Goal: Task Accomplishment & Management: Use online tool/utility

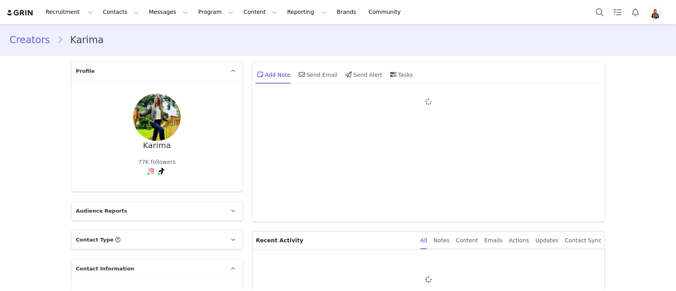
type input "+1 (United States)"
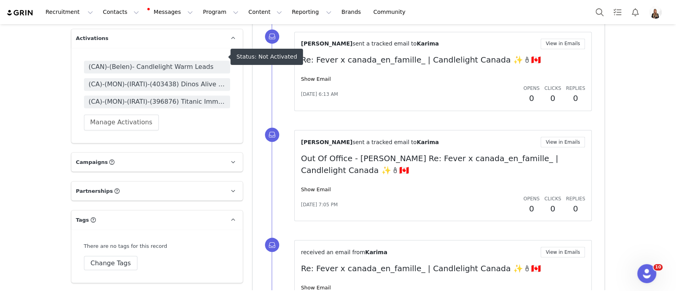
click at [205, 62] on span "(CAN)-(Belen)- Candlelight Warm Leads" at bounding box center [157, 67] width 137 height 10
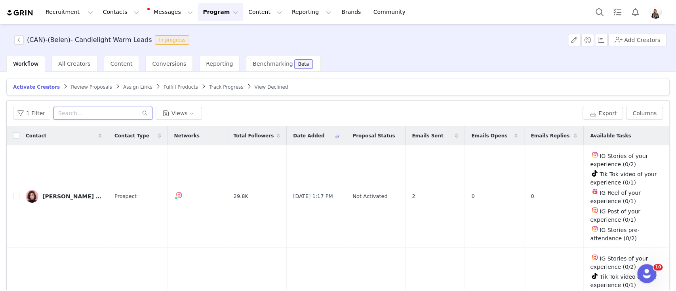
click at [117, 107] on input "text" at bounding box center [102, 113] width 99 height 13
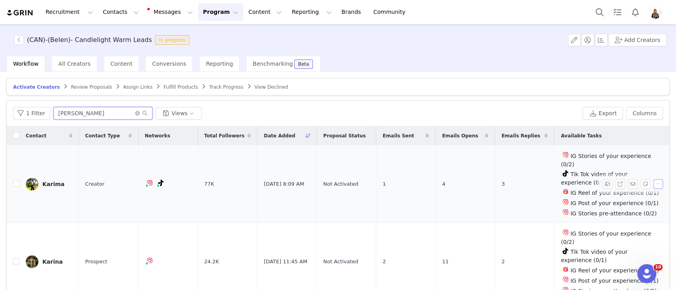
type input "kari"
click at [654, 189] on button "button" at bounding box center [659, 184] width 10 height 10
click at [654, 179] on button "button" at bounding box center [659, 184] width 10 height 10
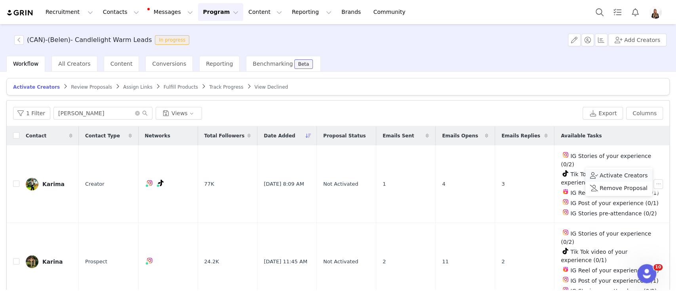
click at [603, 176] on span "Activate Creators" at bounding box center [624, 175] width 48 height 9
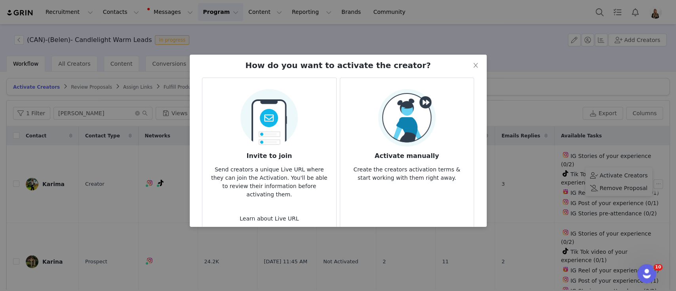
click at [407, 163] on p "Create the creators activation terms & start working with them right away." at bounding box center [407, 171] width 121 height 21
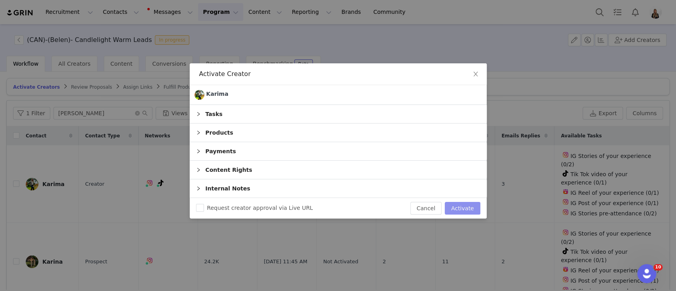
click at [473, 202] on button "Activate" at bounding box center [462, 208] width 35 height 13
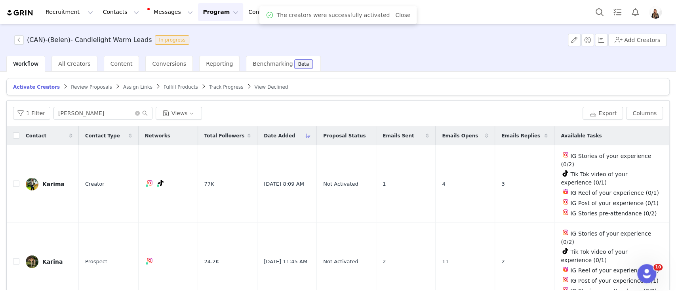
scroll to position [0, 0]
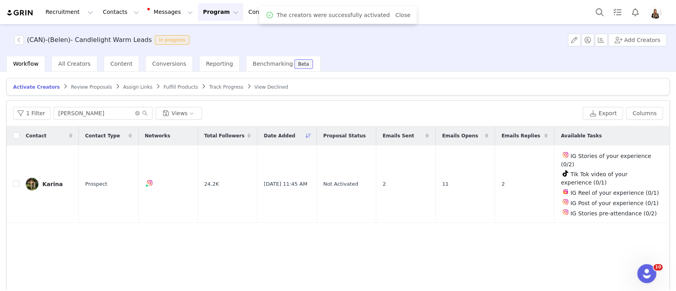
click at [123, 87] on span "Assign Links" at bounding box center [137, 87] width 29 height 6
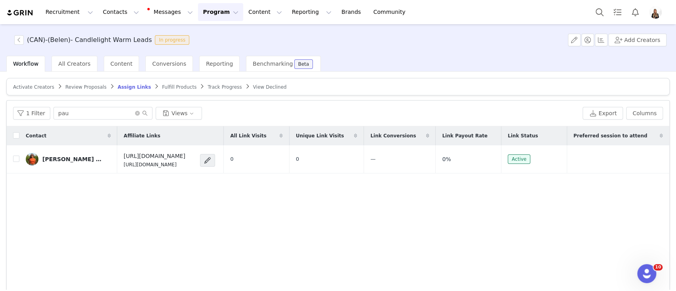
click at [89, 120] on div "1 Filter pau Views Export Columns" at bounding box center [338, 114] width 663 height 26
click at [84, 119] on div at bounding box center [84, 119] width 0 height 0
click at [86, 113] on input "pau" at bounding box center [102, 113] width 99 height 13
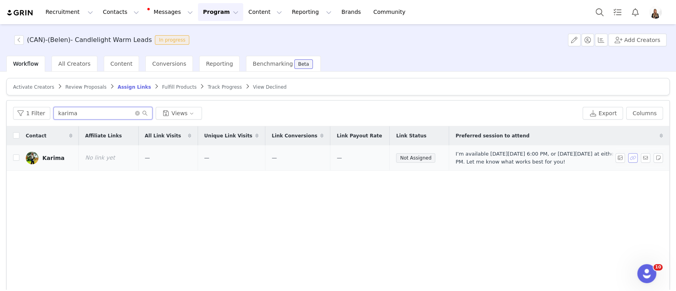
type input "karima"
click at [628, 159] on button "button" at bounding box center [633, 158] width 10 height 10
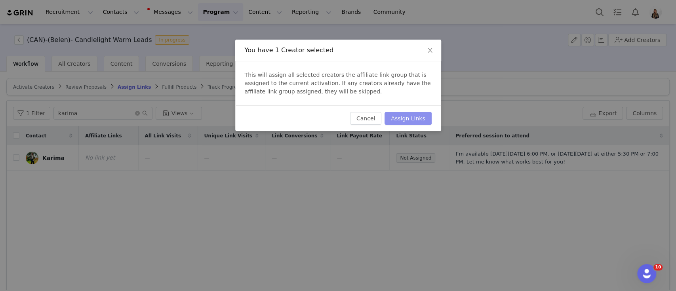
click at [419, 121] on button "Assign Links" at bounding box center [408, 118] width 47 height 13
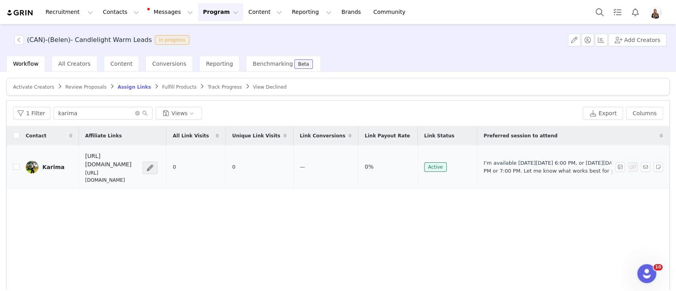
click at [63, 161] on link "Karima" at bounding box center [49, 167] width 47 height 13
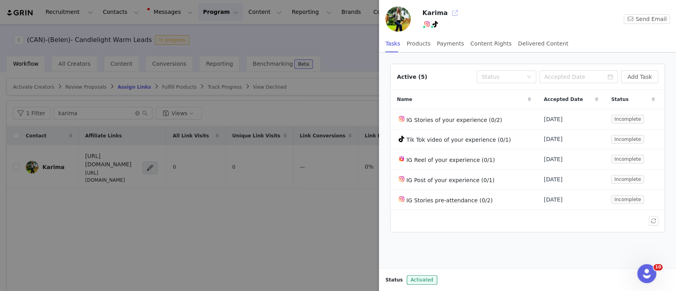
click at [452, 12] on button "button" at bounding box center [454, 13] width 13 height 13
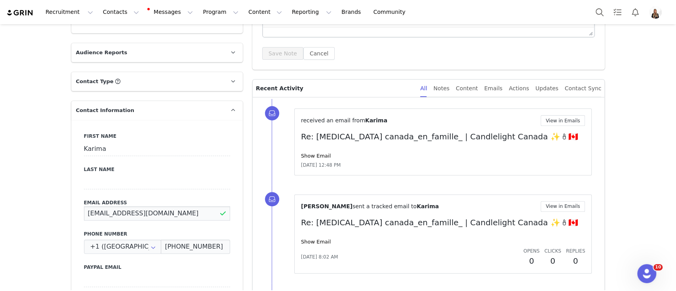
click at [134, 218] on input "[EMAIL_ADDRESS][DOMAIN_NAME]" at bounding box center [157, 213] width 146 height 14
click at [134, 215] on input "[EMAIL_ADDRESS][DOMAIN_NAME]" at bounding box center [157, 213] width 146 height 14
click at [168, 213] on input "[EMAIL_ADDRESS][DOMAIN_NAME]" at bounding box center [157, 213] width 146 height 14
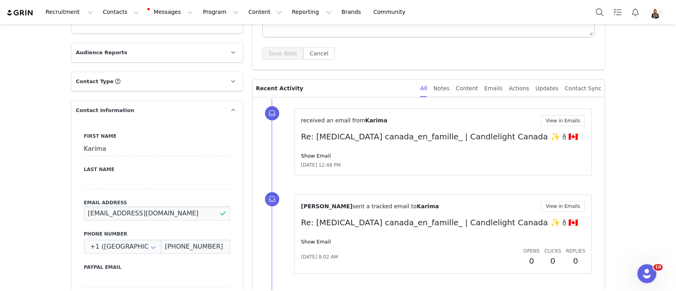
click at [168, 213] on input "karima.032015@gmail.com" at bounding box center [157, 213] width 146 height 14
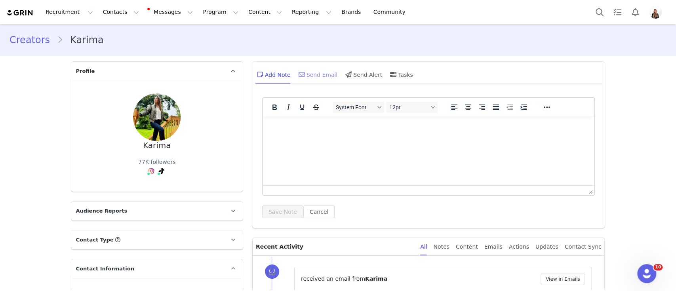
click at [304, 74] on div "Send Email" at bounding box center [317, 74] width 41 height 19
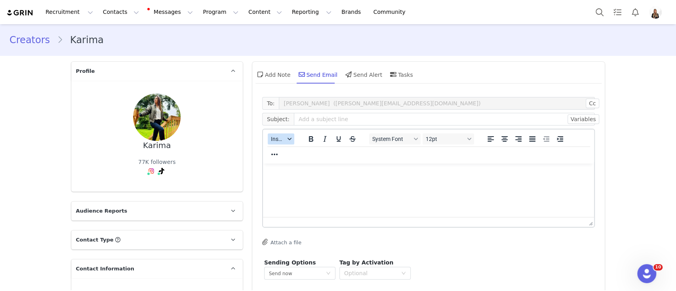
click at [286, 139] on div "button" at bounding box center [289, 139] width 6 height 4
click at [299, 158] on div "Insert Template" at bounding box center [304, 153] width 79 height 13
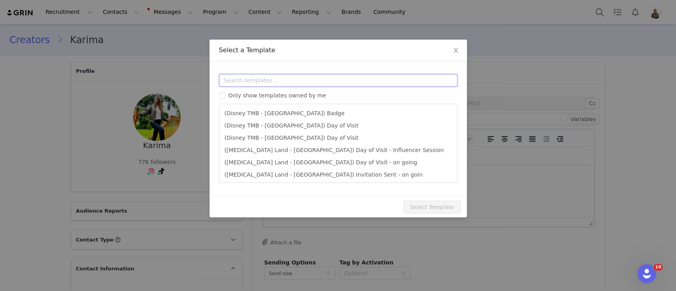
click at [282, 83] on input "text" at bounding box center [338, 80] width 238 height 13
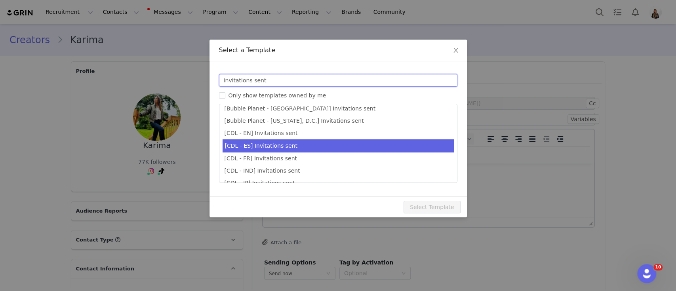
type input "invitations sent"
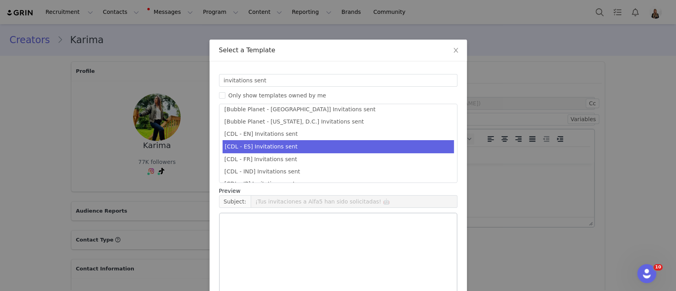
click at [318, 141] on li "[CDL - ES] Invitations sent" at bounding box center [338, 146] width 231 height 13
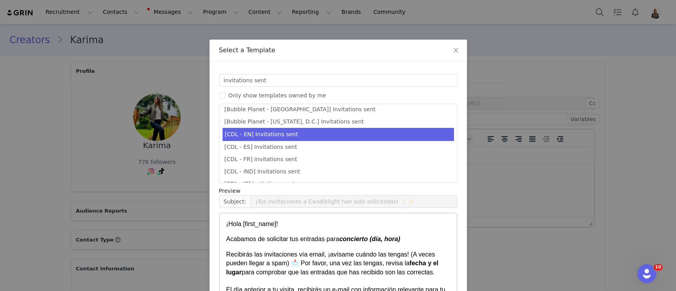
scroll to position [226, 0]
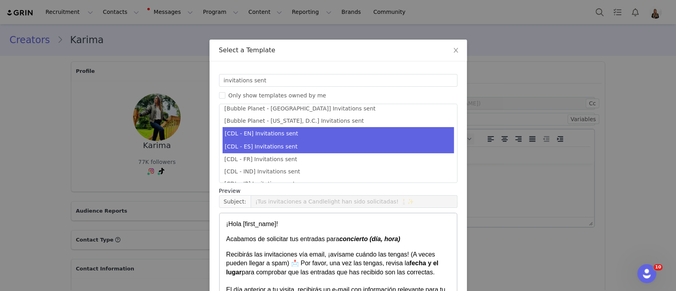
click at [320, 131] on li "[CDL - EN] Invitations sent" at bounding box center [338, 133] width 231 height 13
type input "Your invitations for Candlelight have been requested! 🕯️✨"
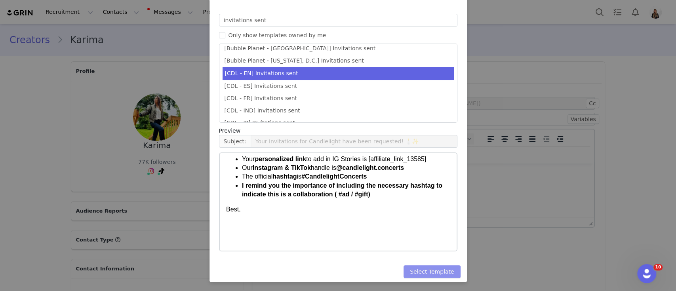
scroll to position [60, 0]
click at [424, 274] on button "Select Template" at bounding box center [432, 271] width 57 height 13
type input "Your invitations for Candlelight have been requested! 🕯️✨"
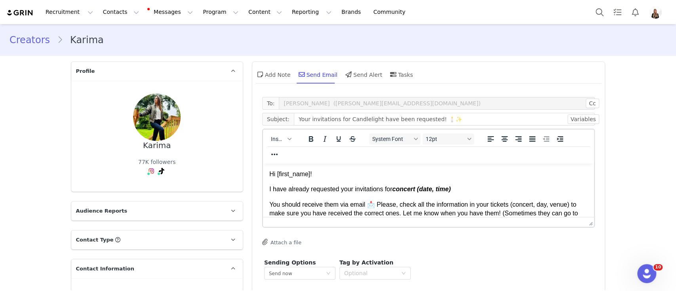
scroll to position [0, 0]
drag, startPoint x: 394, startPoint y: 190, endPoint x: 463, endPoint y: 191, distance: 68.5
click at [463, 191] on p "I have already requested your invitations for concert (date, time)" at bounding box center [428, 189] width 319 height 9
drag, startPoint x: 460, startPoint y: 193, endPoint x: 394, endPoint y: 189, distance: 66.7
click at [394, 189] on p "I have already requested your invitations for concert (date, time)" at bounding box center [428, 189] width 319 height 9
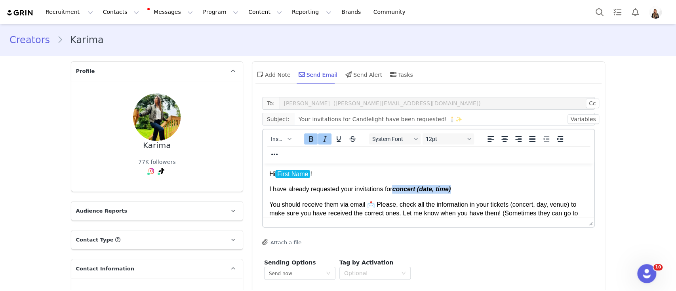
paste body "Rich Text Area. Press ALT-0 for help."
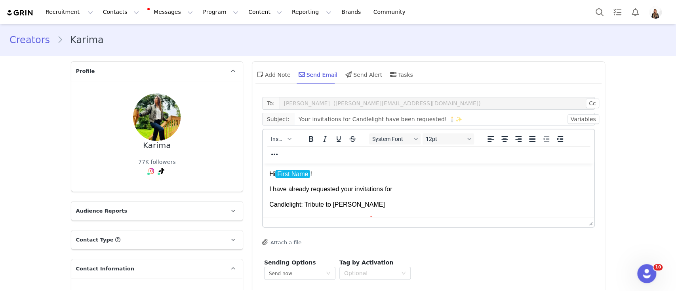
click at [393, 186] on p "I have already requested your invitations for" at bounding box center [428, 189] width 319 height 9
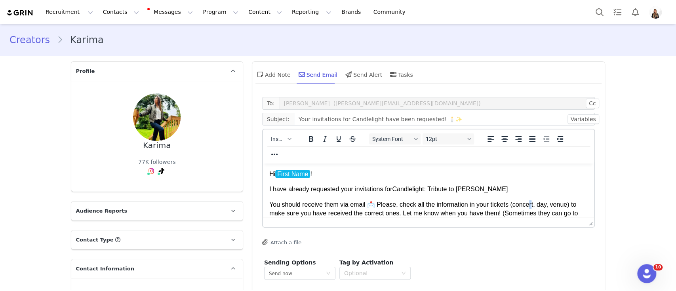
click at [527, 195] on body "Hi First Name ! I have already requested your invitations for Candlelight: Trib…" at bounding box center [428, 260] width 319 height 180
click at [523, 194] on body "Hi First Name ! I have already requested your invitations for Candlelight: Trib…" at bounding box center [428, 260] width 319 height 180
click at [515, 187] on p "I have already requested your invitations for Candlelight: Tribute to Céline Di…" at bounding box center [428, 189] width 319 height 9
drag, startPoint x: 394, startPoint y: 191, endPoint x: 553, endPoint y: 190, distance: 159.3
click at [553, 190] on p "I have already requested your invitations for Candlelight: Tribute to Céline Di…" at bounding box center [428, 189] width 319 height 9
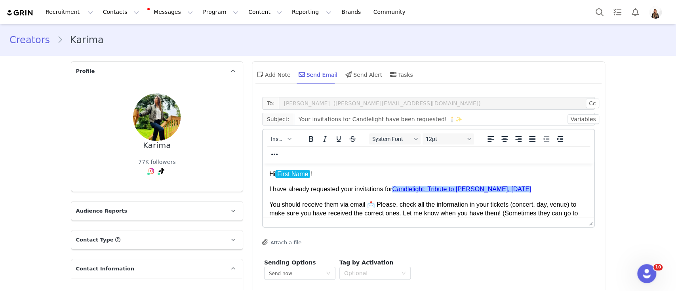
click at [299, 140] on div at bounding box center [331, 138] width 65 height 15
click at [306, 139] on icon "Bold" at bounding box center [311, 139] width 10 height 10
click at [352, 211] on p "You should receive them via email 📩 Please, check all the information in your t…" at bounding box center [428, 226] width 319 height 53
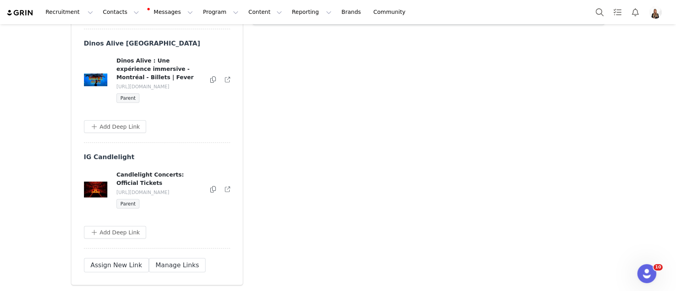
scroll to position [1359, 0]
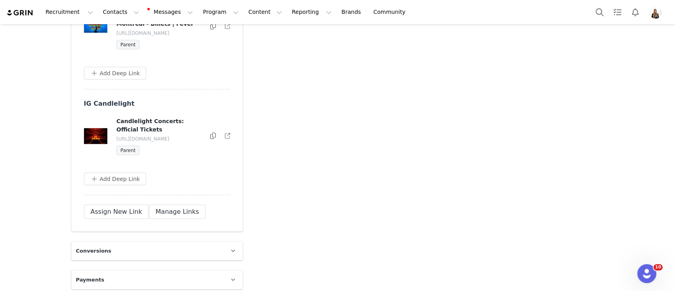
click at [210, 132] on button at bounding box center [213, 137] width 6 height 10
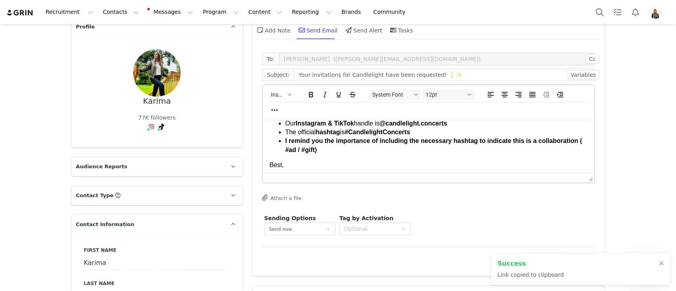
scroll to position [43, 0]
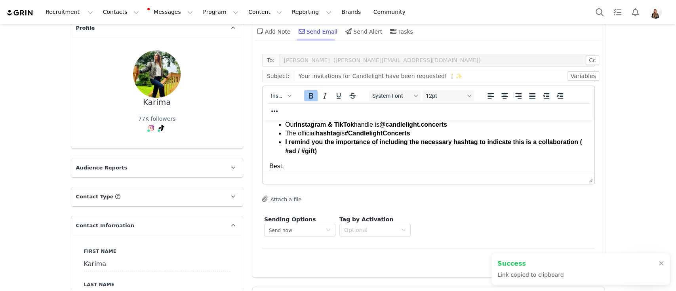
click at [397, 145] on strong "I remind you the importance of including the necessary hashtag to indicate this…" at bounding box center [433, 146] width 297 height 15
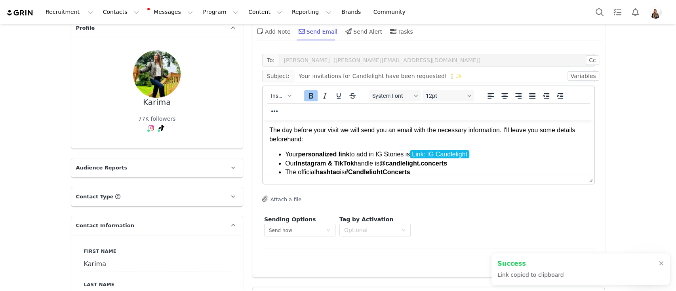
scroll to position [53, 0]
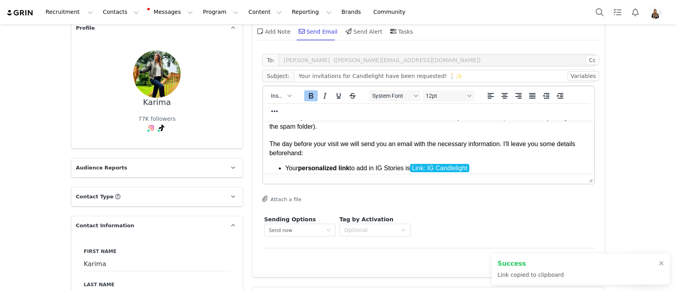
click at [493, 164] on li "Your personalized link to add in IG Stories is Link: IG Candlelight" at bounding box center [436, 168] width 303 height 9
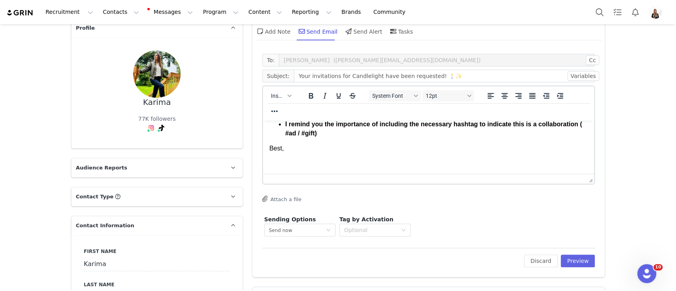
scroll to position [124, 0]
drag, startPoint x: 336, startPoint y: 164, endPoint x: 302, endPoint y: 151, distance: 36.5
click at [335, 164] on p "Rich Text Area. Press ALT-0 for help." at bounding box center [428, 163] width 319 height 9
click at [276, 97] on span "Insert" at bounding box center [278, 96] width 14 height 6
click at [301, 134] on div "Insert Signature" at bounding box center [305, 135] width 71 height 10
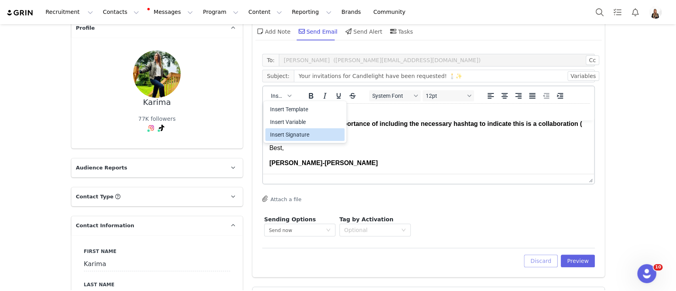
scroll to position [254, 0]
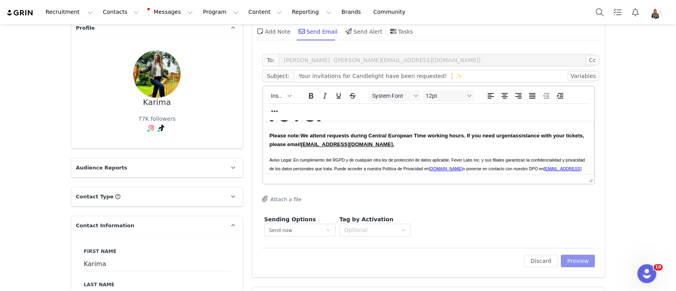
click at [578, 260] on button "Preview" at bounding box center [578, 261] width 34 height 13
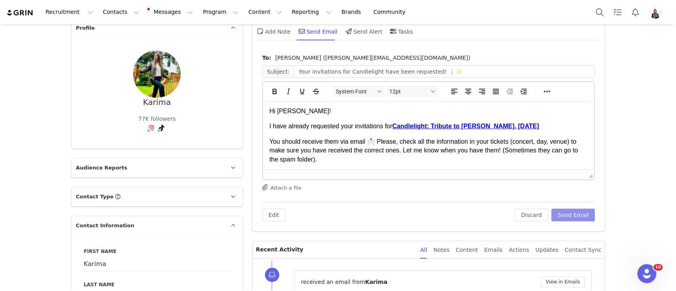
scroll to position [105, 0]
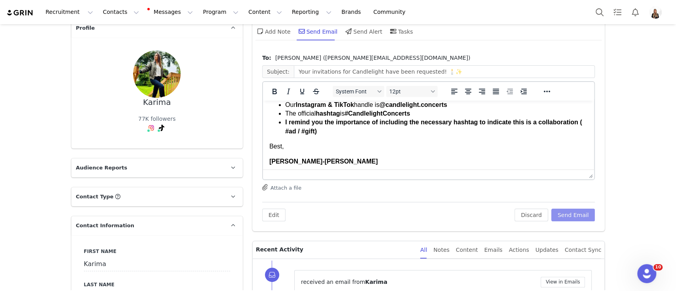
click at [565, 220] on button "Send Email" at bounding box center [573, 215] width 44 height 13
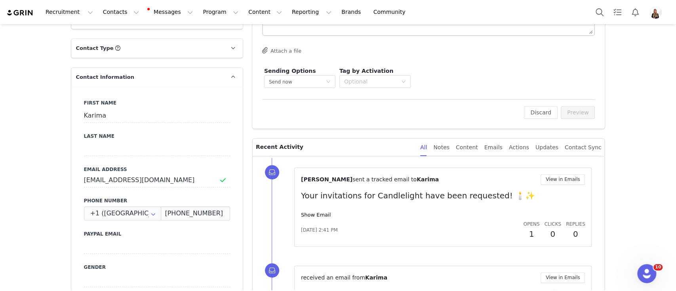
scroll to position [202, 0]
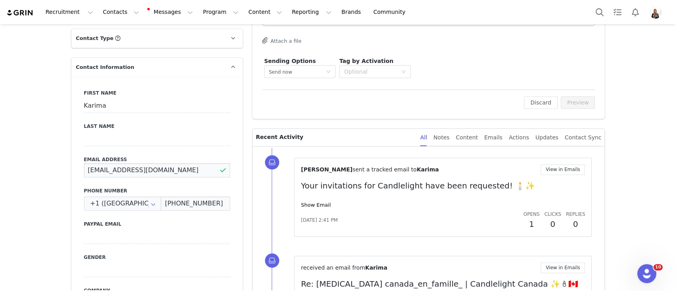
click at [159, 163] on input "karima.032015@gmail.com" at bounding box center [157, 170] width 146 height 14
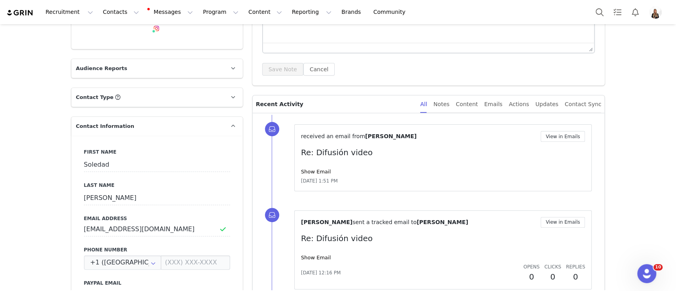
scroll to position [158, 0]
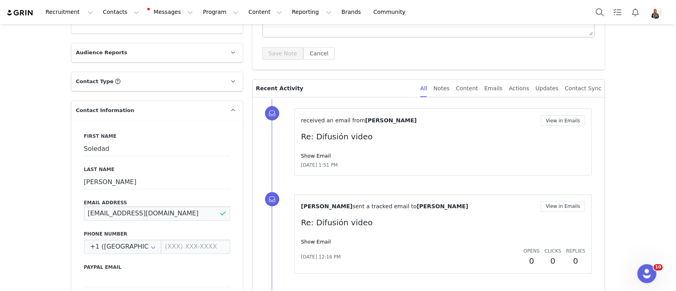
click at [132, 206] on input "msoledad13@icloud.com" at bounding box center [157, 213] width 146 height 14
click at [134, 205] on label "Email Address" at bounding box center [157, 202] width 146 height 7
click at [135, 205] on label "Email Address" at bounding box center [157, 202] width 146 height 7
click at [134, 208] on input "msoledad13@icloud.com" at bounding box center [157, 213] width 146 height 14
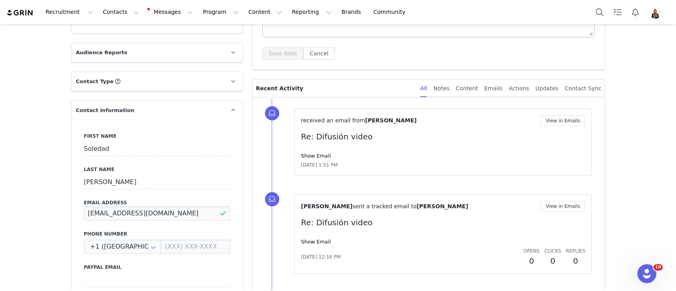
click at [134, 208] on input "msoledad13@icloud.com" at bounding box center [157, 213] width 146 height 14
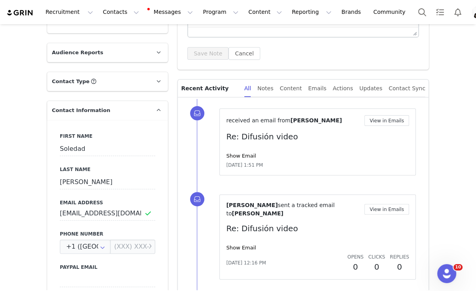
drag, startPoint x: 128, startPoint y: 213, endPoint x: 102, endPoint y: 212, distance: 26.2
click at [132, 213] on keeper-lock "Open Keeper Popup" at bounding box center [137, 214] width 10 height 10
click at [102, 212] on input "msoledad13@icloud.com" at bounding box center [107, 213] width 95 height 14
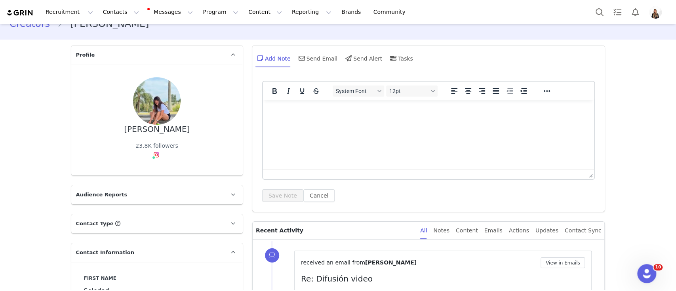
scroll to position [0, 0]
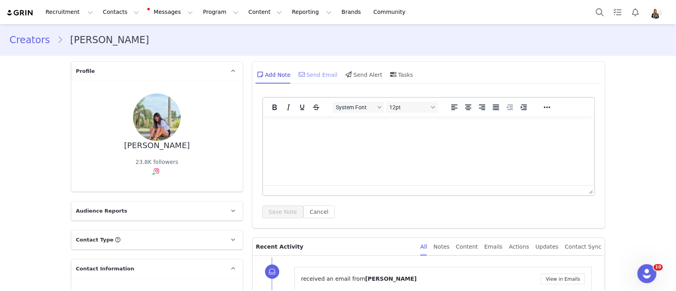
click at [315, 82] on div "Send Email" at bounding box center [317, 74] width 41 height 19
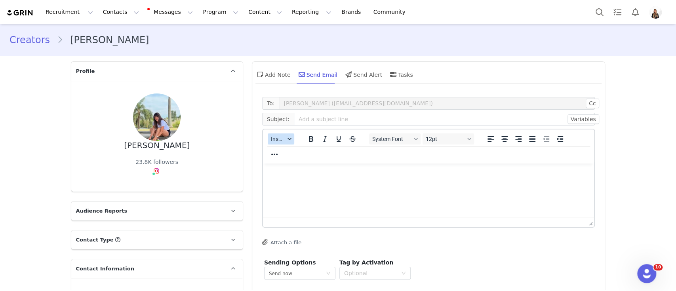
click at [272, 137] on span "Insert" at bounding box center [278, 139] width 14 height 6
click at [323, 154] on div "Insert Template" at bounding box center [305, 153] width 71 height 10
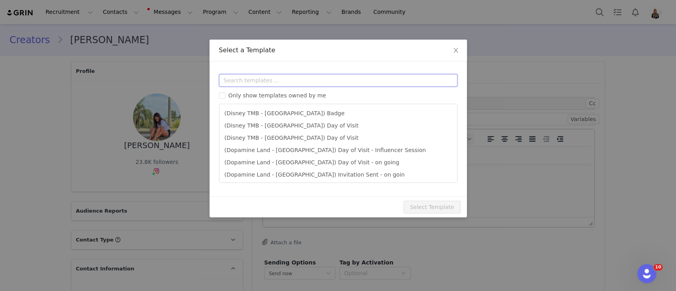
click at [343, 78] on input "text" at bounding box center [338, 80] width 238 height 13
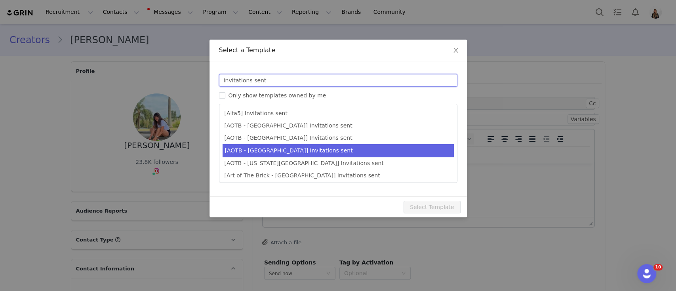
scroll to position [51, 0]
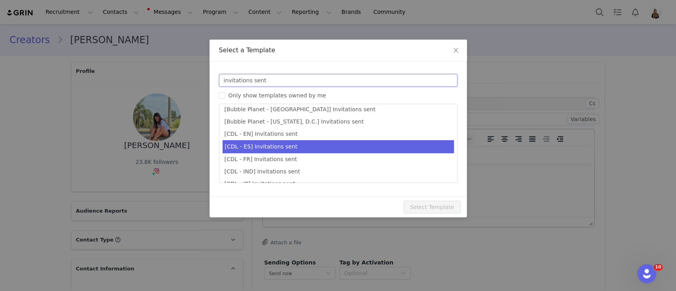
type input "invitations sent"
click at [265, 147] on li "[CDL - ES] Invitations sent" at bounding box center [338, 146] width 231 height 13
type input "¡Tus invitaciones a Candlelight han sido solicitadas! 🕯️✨"
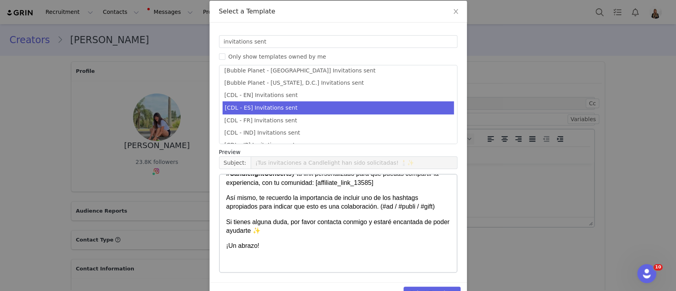
scroll to position [60, 0]
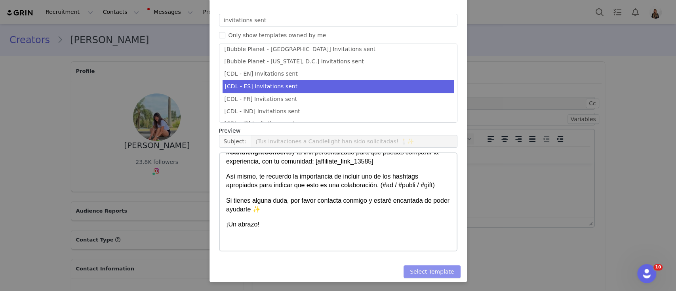
click at [443, 270] on button "Select Template" at bounding box center [432, 271] width 57 height 13
type input "¡Tus invitaciones a Candlelight han sido solicitadas! 🕯️✨"
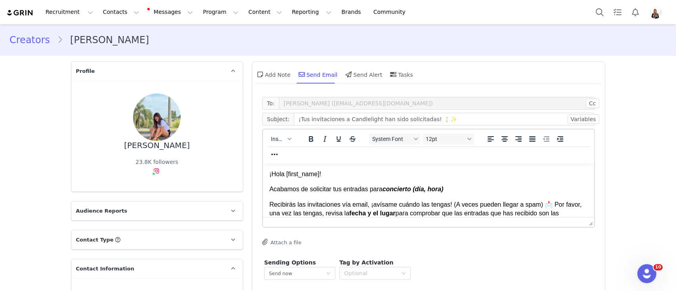
scroll to position [0, 0]
drag, startPoint x: 382, startPoint y: 189, endPoint x: 446, endPoint y: 190, distance: 64.2
click at [446, 190] on p "Acabamos de solicitar tus entradas para concierto (día, hora)" at bounding box center [428, 189] width 319 height 9
drag, startPoint x: 448, startPoint y: 190, endPoint x: 383, endPoint y: 189, distance: 65.4
click at [383, 189] on p "Acabamos de solicitar tus entradas para concierto (día, hora)" at bounding box center [428, 189] width 319 height 9
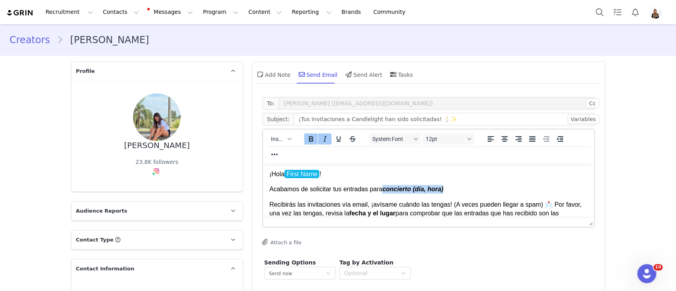
paste body "Rich Text Area. Press ALT-0 for help."
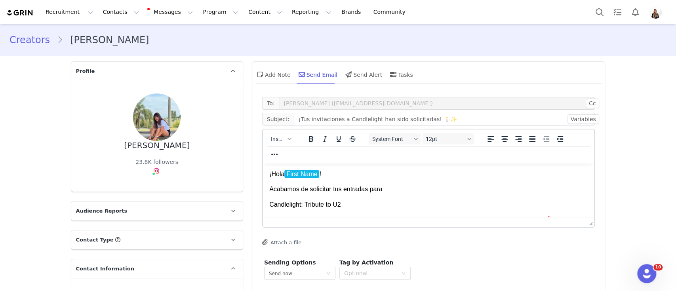
click at [340, 174] on p "¡Hola First Name !" at bounding box center [428, 174] width 319 height 9
click at [406, 176] on p "¡Hola First Name !" at bounding box center [428, 174] width 319 height 9
click at [388, 199] on body "¡Hola First Name ! Acabamos de solicitar tus entradas para Candlelight: Tribute…" at bounding box center [428, 258] width 319 height 177
click at [395, 192] on p "Acabamos de solicitar tus entradas para" at bounding box center [428, 189] width 319 height 9
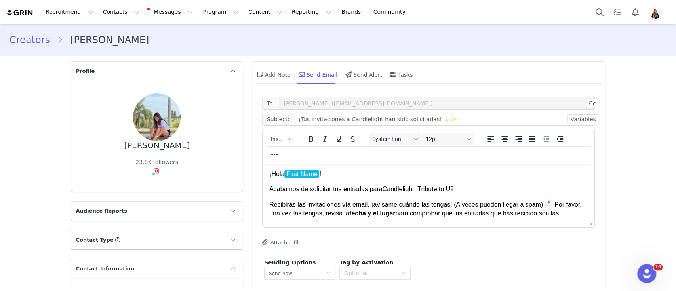
click at [466, 194] on body "¡Hola First Name ! Acabamos de solicitar tus entradas para Candlelight: Tribute…" at bounding box center [428, 251] width 319 height 162
click at [460, 190] on p "Acabamos de solicitar tus entradas para Candlelight: Tribute to U2" at bounding box center [428, 189] width 319 height 9
drag, startPoint x: 535, startPoint y: 189, endPoint x: 383, endPoint y: 187, distance: 152.1
click at [383, 187] on p "Acabamos de solicitar tus entradas para Candlelight: Tribute to U2, October 11,…" at bounding box center [428, 189] width 319 height 9
click at [311, 137] on icon "Bold" at bounding box center [311, 139] width 10 height 10
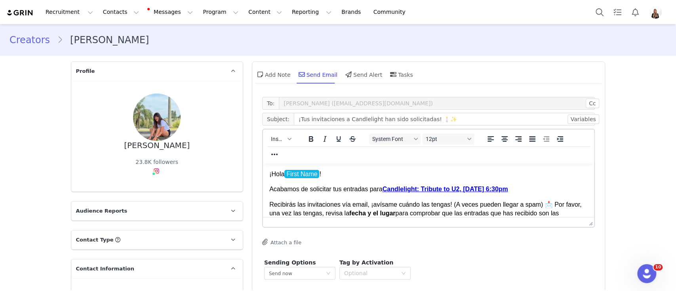
click at [371, 203] on p "Recibirás las invitaciones vía email, ¡avísame cuándo las tengas! (A veces pued…" at bounding box center [428, 231] width 319 height 62
click at [351, 223] on p "Recibirás las invitaciones vía email, ¡avísame cuándo las tengas! (A veces pued…" at bounding box center [428, 231] width 319 height 62
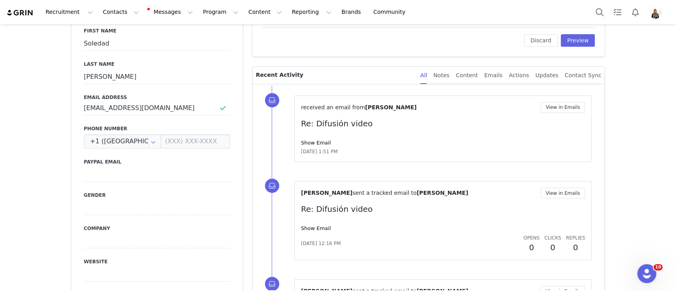
scroll to position [53, 0]
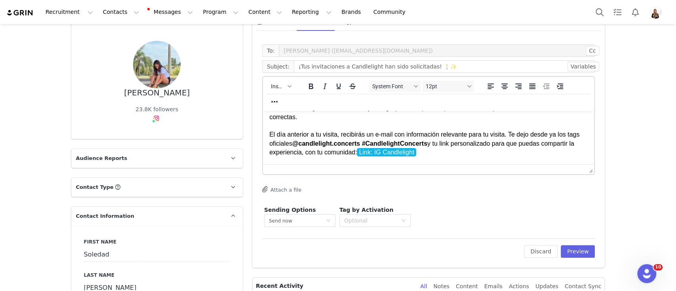
click at [377, 177] on p "Así mismo, te recuerdo la importancia de incluir uno de los hashtags apropiados…" at bounding box center [428, 173] width 319 height 18
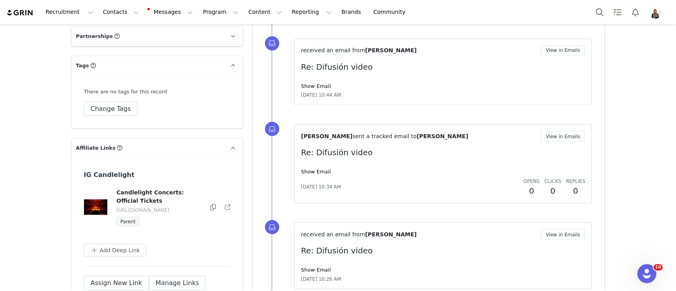
scroll to position [1056, 0]
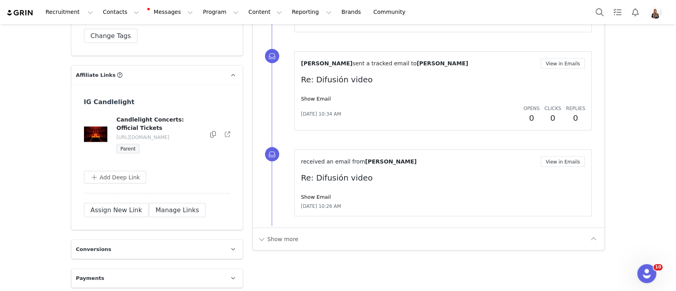
click at [211, 137] on icon at bounding box center [213, 134] width 6 height 6
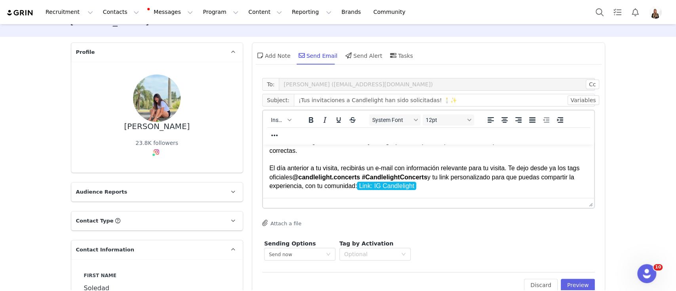
scroll to position [0, 0]
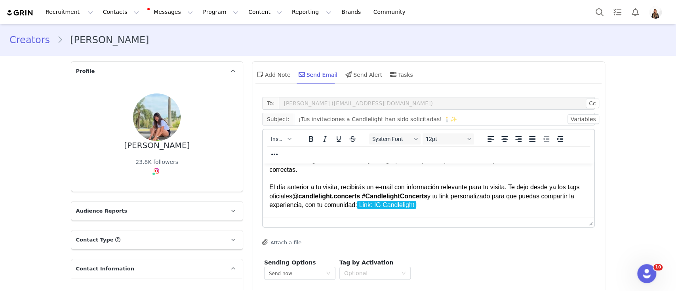
click at [452, 202] on p "Recibirás las invitaciones vía email, ¡avísame cuándo las tengas! (A veces pued…" at bounding box center [428, 179] width 319 height 62
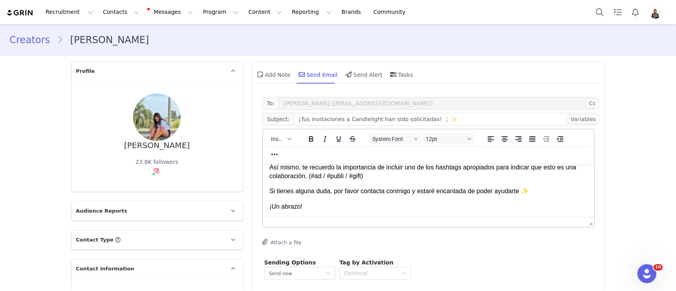
click at [347, 225] on p "Rich Text Area. Press ALT-0 for help." at bounding box center [428, 221] width 319 height 9
click at [281, 141] on button "Insert" at bounding box center [281, 139] width 27 height 11
click at [281, 175] on div "Insert Signature" at bounding box center [305, 179] width 71 height 10
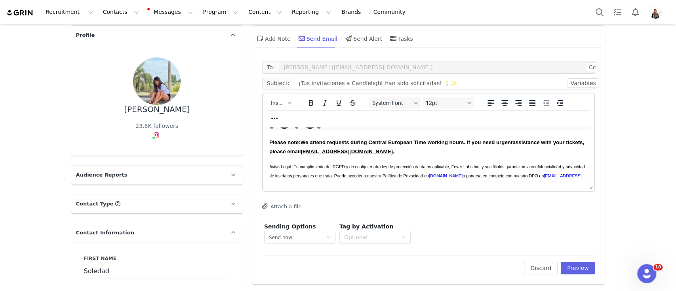
scroll to position [53, 0]
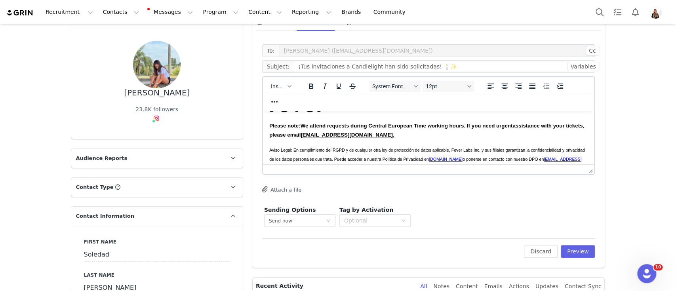
click at [583, 244] on div "Edit Discard Preview" at bounding box center [428, 247] width 333 height 19
click at [584, 252] on button "Preview" at bounding box center [578, 251] width 34 height 13
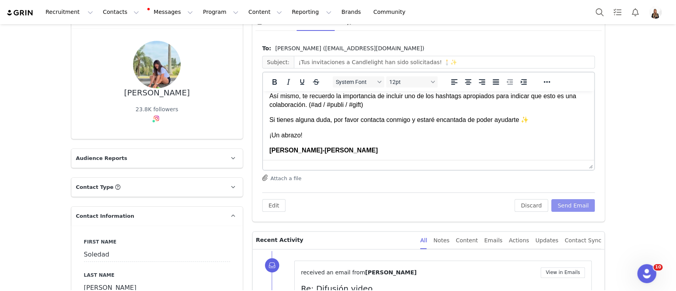
scroll to position [105, 0]
drag, startPoint x: 571, startPoint y: 205, endPoint x: 257, endPoint y: 35, distance: 357.4
click at [571, 205] on button "Send Email" at bounding box center [573, 205] width 44 height 13
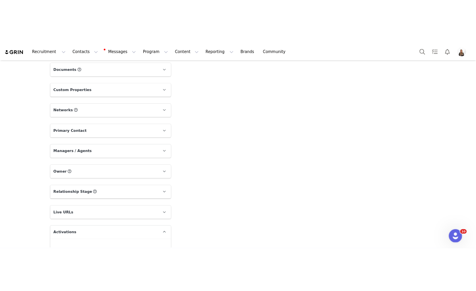
scroll to position [799, 0]
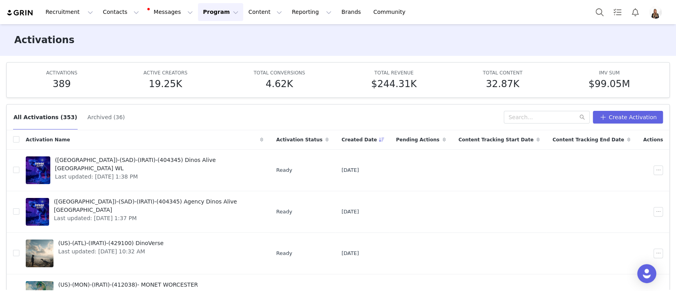
click at [542, 109] on div "All Activations (353) Archived (36) Create Activation" at bounding box center [338, 118] width 663 height 26
click at [529, 116] on input "text" at bounding box center [547, 117] width 86 height 13
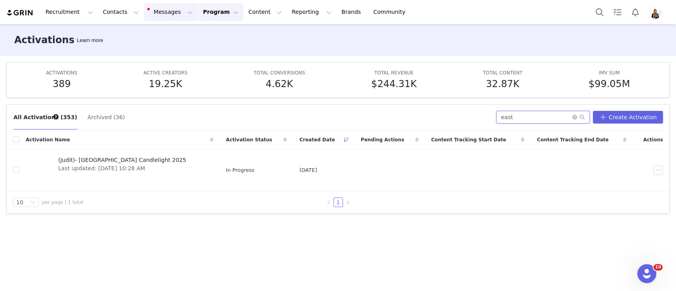
type input "east"
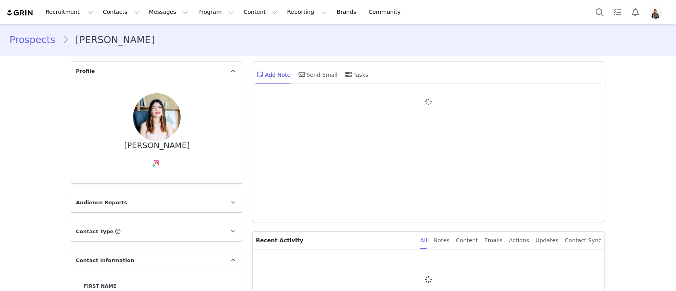
type input "+1 ([GEOGRAPHIC_DATA])"
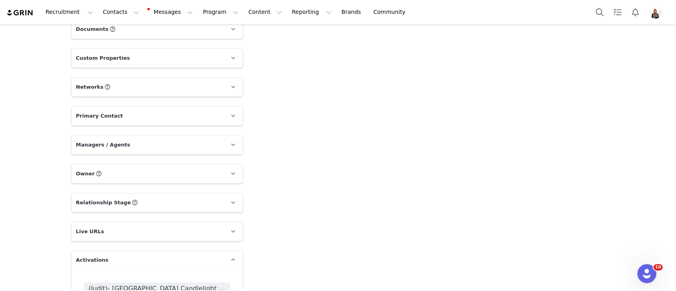
scroll to position [790, 0]
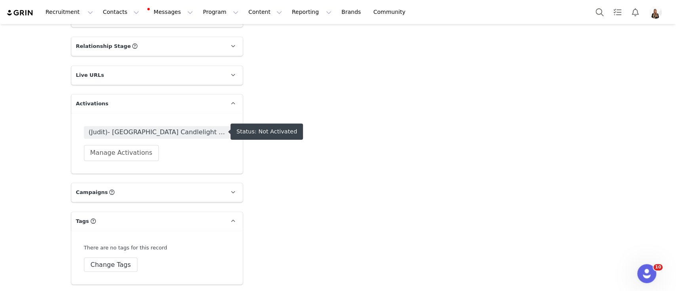
click at [199, 133] on span "(Judit)- [GEOGRAPHIC_DATA] Candlelight 2025" at bounding box center [157, 133] width 137 height 10
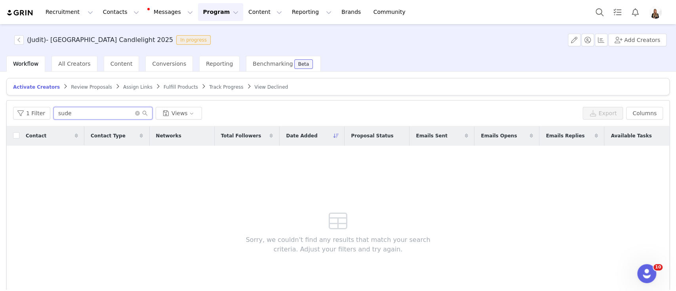
click at [139, 116] on input "sude" at bounding box center [102, 113] width 99 height 13
click at [135, 113] on icon "icon: close-circle" at bounding box center [137, 113] width 5 height 5
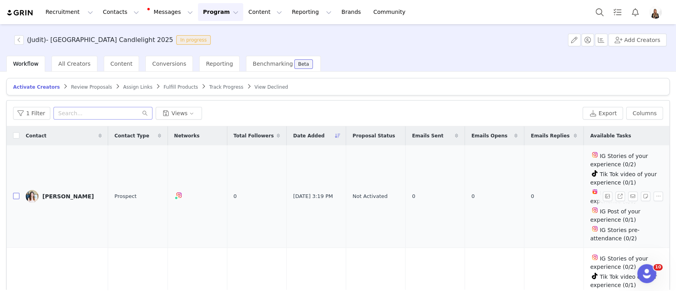
click at [17, 198] on input "checkbox" at bounding box center [16, 196] width 6 height 6
checkbox input "true"
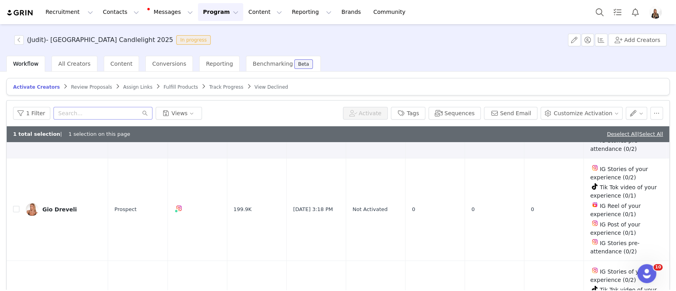
scroll to position [158, 0]
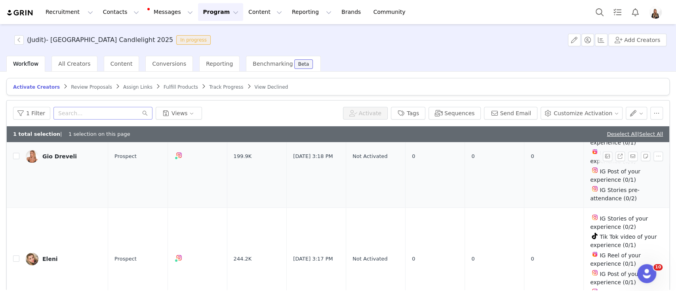
click at [12, 155] on td at bounding box center [13, 156] width 13 height 103
click at [15, 258] on input "checkbox" at bounding box center [16, 259] width 6 height 6
checkbox input "true"
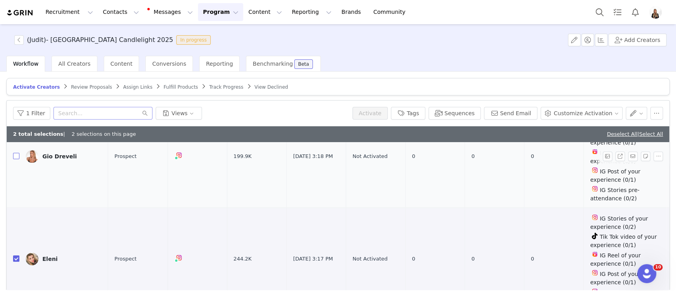
click at [18, 153] on label at bounding box center [16, 157] width 6 height 8
click at [18, 153] on input "checkbox" at bounding box center [16, 156] width 6 height 6
checkbox input "true"
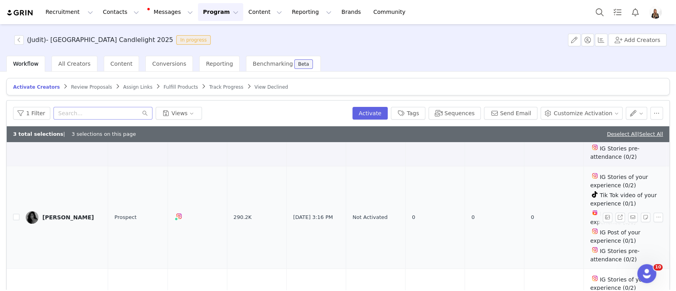
scroll to position [317, 0]
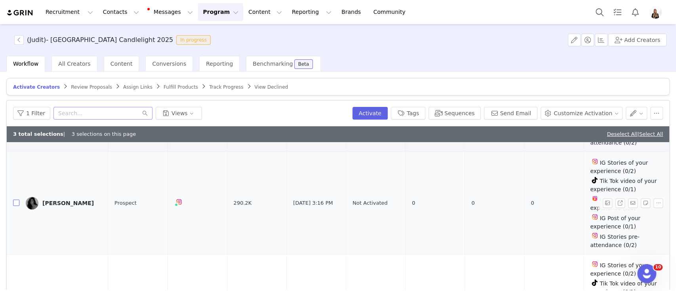
click at [16, 201] on input "checkbox" at bounding box center [16, 203] width 6 height 6
checkbox input "true"
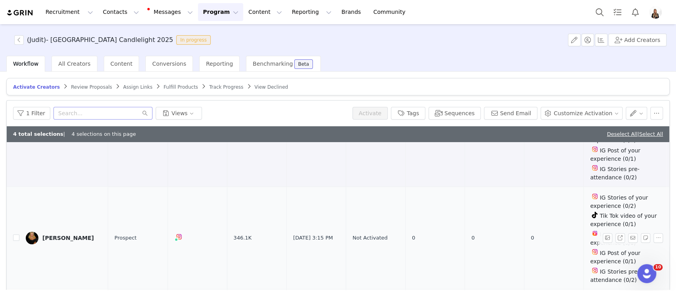
scroll to position [422, 0]
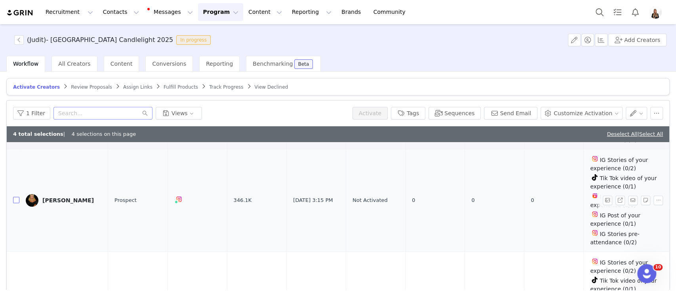
click at [15, 197] on input "checkbox" at bounding box center [16, 200] width 6 height 6
checkbox input "true"
click at [467, 113] on button "Sequences" at bounding box center [455, 113] width 52 height 13
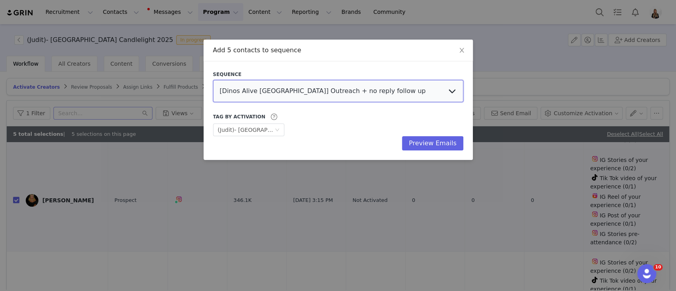
click at [324, 96] on select "[Dinos Alive [GEOGRAPHIC_DATA]] Outreach + no reply follow up [Titanic VR - [GE…" at bounding box center [338, 91] width 250 height 22
select select "046c7814-9da1-480c-9e1b-57549aac3acf"
click at [213, 80] on select "[Dinos Alive [GEOGRAPHIC_DATA]] Outreach + no reply follow up [Titanic VR - [GE…" at bounding box center [338, 91] width 250 height 22
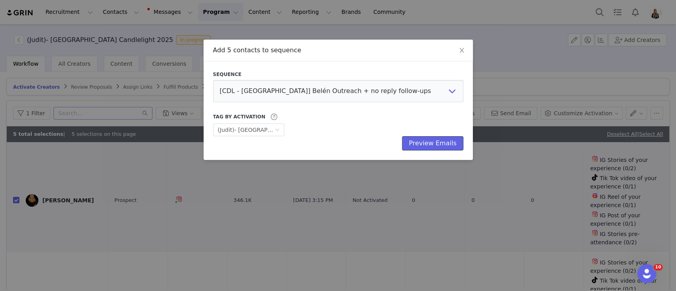
drag, startPoint x: 450, startPoint y: 148, endPoint x: 369, endPoint y: 112, distance: 89.1
click at [369, 112] on div "Sequence [Dinos Alive [GEOGRAPHIC_DATA]] Outreach + no reply follow up [Titanic…" at bounding box center [338, 111] width 250 height 80
click at [427, 142] on button "Preview Emails" at bounding box center [432, 143] width 61 height 14
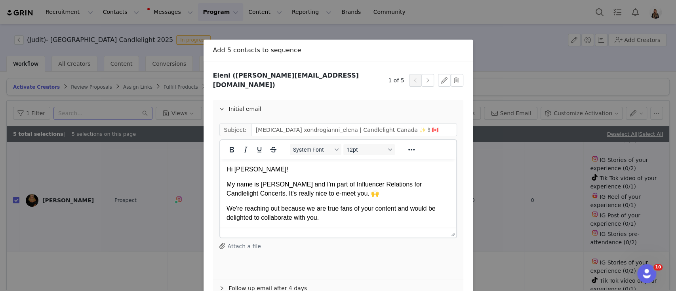
scroll to position [0, 0]
click at [352, 124] on input "[MEDICAL_DATA] xondrogianni_elena | Candlelight Canada ✨🕯🇨🇦" at bounding box center [354, 130] width 206 height 13
click at [406, 131] on div "Subject: [MEDICAL_DATA] xondrogianni_elena | Candlelight East [GEOGRAPHIC_DATA]…" at bounding box center [338, 196] width 238 height 153
click at [399, 124] on input "Fever x xondrogianni_elena | Candlelight East Europe✨🕯🇨🇦" at bounding box center [354, 130] width 206 height 13
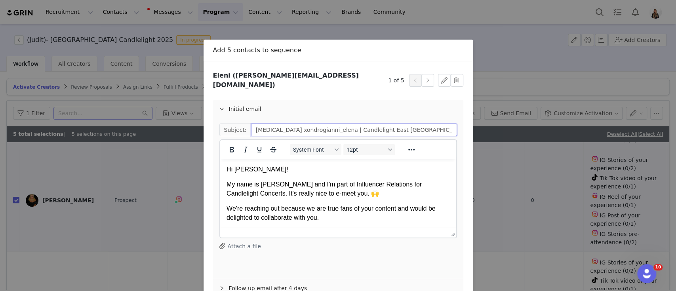
click at [376, 125] on input "Fever x xondrogianni_elena | Candlelight East Europe✨🕯" at bounding box center [354, 130] width 206 height 13
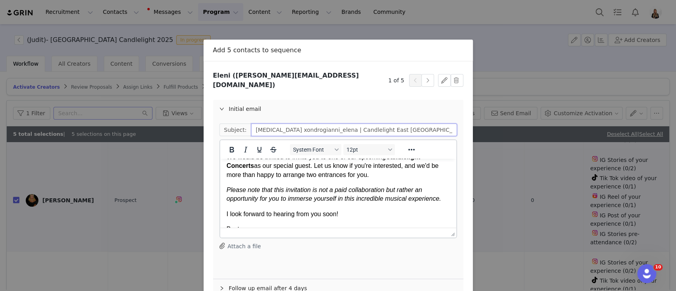
scroll to position [105, 0]
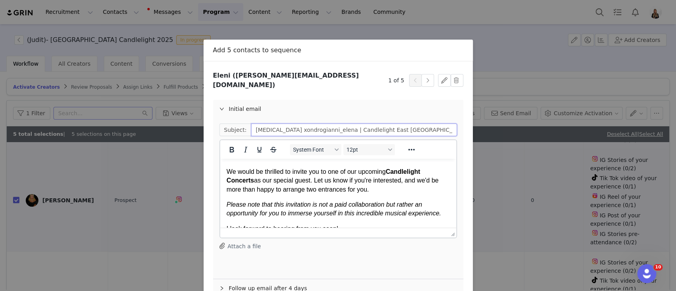
type input "Fever x xondrogianni_elena | Candlelight East Europe ✨🕯"
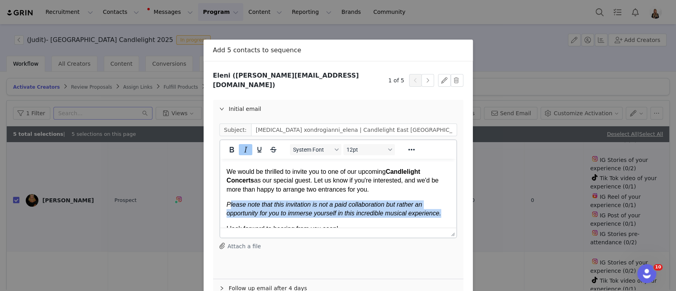
drag, startPoint x: 229, startPoint y: 203, endPoint x: 437, endPoint y: 209, distance: 207.7
click at [437, 209] on p "Please note that this invitation is not a paid collaboration but rather an oppo…" at bounding box center [337, 209] width 223 height 18
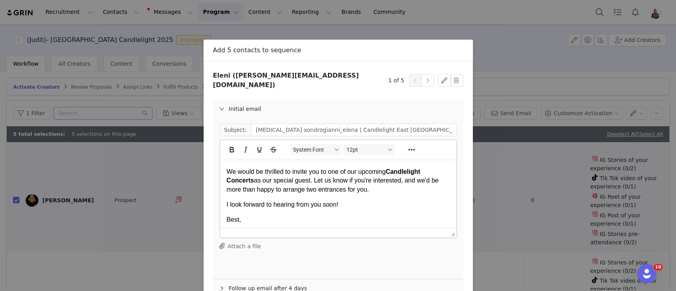
drag, startPoint x: 382, startPoint y: 192, endPoint x: 284, endPoint y: 188, distance: 97.1
click at [284, 188] on p "At Fever , we organize unforgettable events, and one of our most popular experi…" at bounding box center [337, 158] width 223 height 71
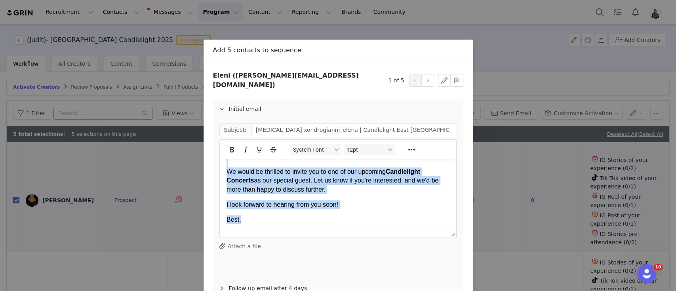
drag, startPoint x: 227, startPoint y: 169, endPoint x: 288, endPoint y: 215, distance: 76.4
click at [288, 215] on body "Hi Eleni! My name is Belén and I'm part of Influencer Relations for Candlelight…" at bounding box center [337, 231] width 223 height 342
copy body "Hi Eleni! My name is Belén and I'm part of Influencer Relations for Candlelight…"
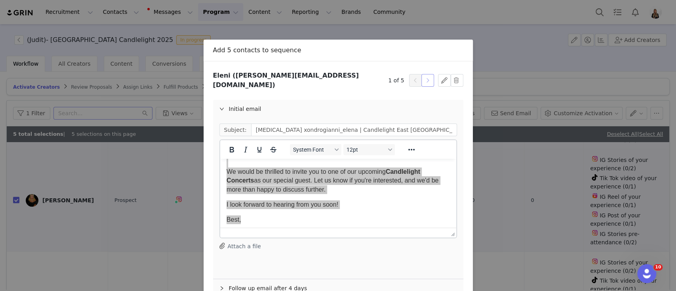
click at [424, 76] on button "button" at bounding box center [428, 80] width 13 height 13
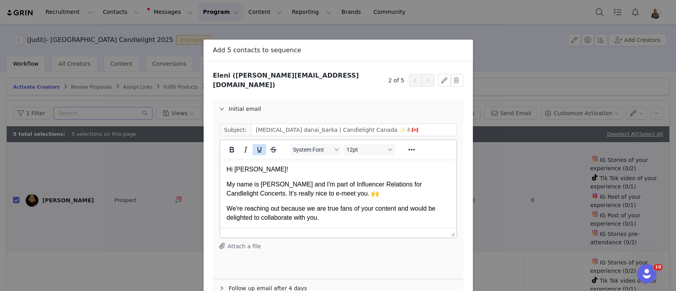
scroll to position [0, 0]
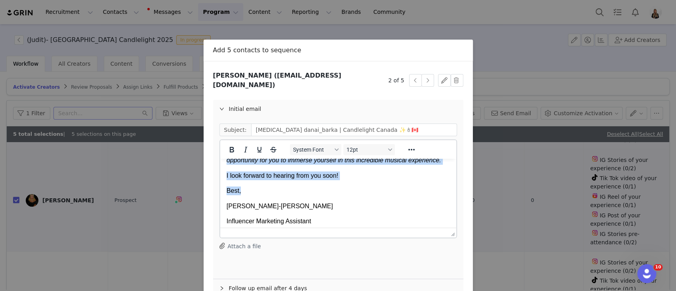
drag, startPoint x: 227, startPoint y: 170, endPoint x: 266, endPoint y: 190, distance: 44.0
click at [266, 190] on body "Hi Danai! My name is Belén and I'm part of Influencer Relations for Candlelight…" at bounding box center [337, 190] width 223 height 366
paste body "Rich Text Area. Press ALT-0 for help."
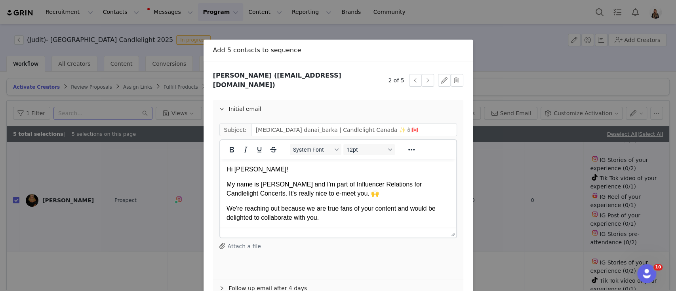
click at [242, 171] on p "Hi Eleni!" at bounding box center [337, 169] width 223 height 9
click at [332, 124] on input "Fever x danai_barka | Candlelight Canada ✨🕯🇨🇦" at bounding box center [354, 130] width 206 height 13
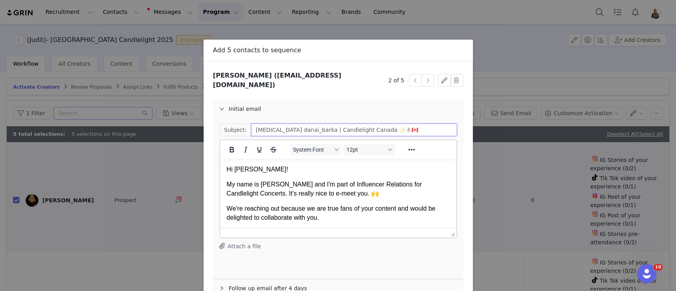
click at [332, 124] on input "Fever x danai_barka | Candlelight Canada ✨🕯🇨🇦" at bounding box center [354, 130] width 206 height 13
type input "Fever x danai_barka | Candlelight East Europe ✨🕯🇨🇦"
click at [411, 182] on p "My name is [PERSON_NAME] and I'm part of Influencer Relations for Candlelight C…" at bounding box center [337, 189] width 223 height 18
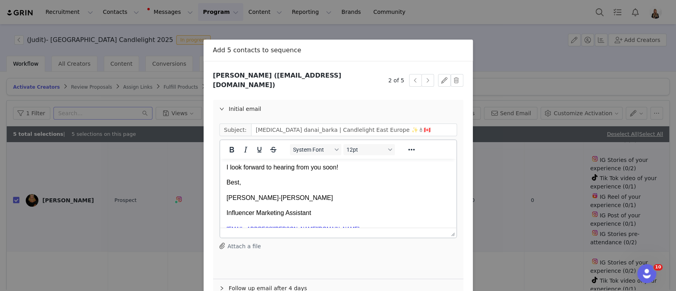
scroll to position [158, 0]
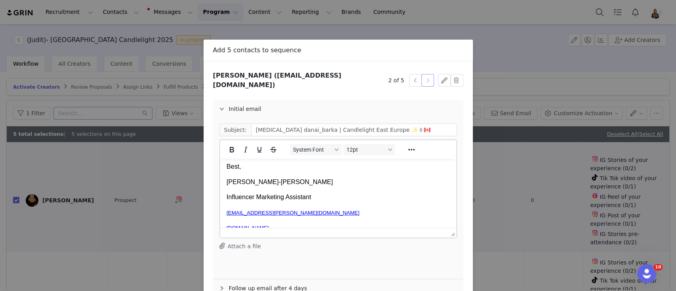
click at [423, 78] on button "button" at bounding box center [428, 80] width 13 height 13
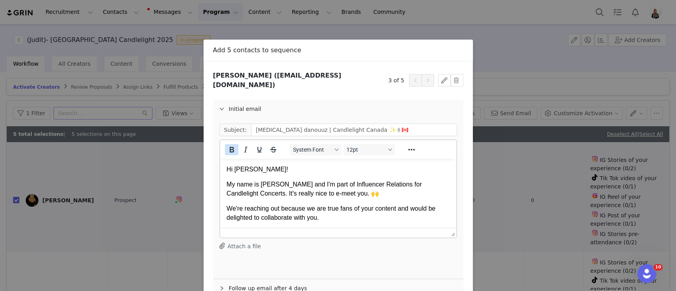
scroll to position [0, 0]
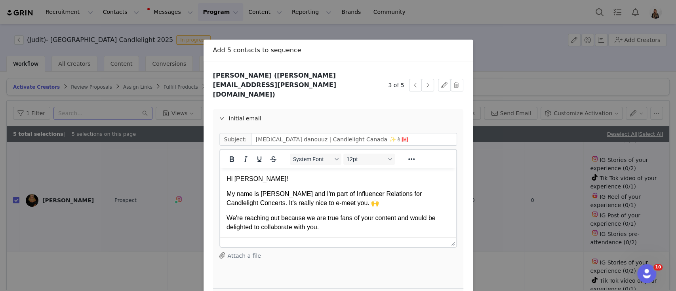
drag, startPoint x: 226, startPoint y: 176, endPoint x: 469, endPoint y: 319, distance: 281.8
click at [226, 176] on p "Hi Danae!" at bounding box center [337, 179] width 223 height 9
click at [415, 79] on button "button" at bounding box center [415, 85] width 13 height 13
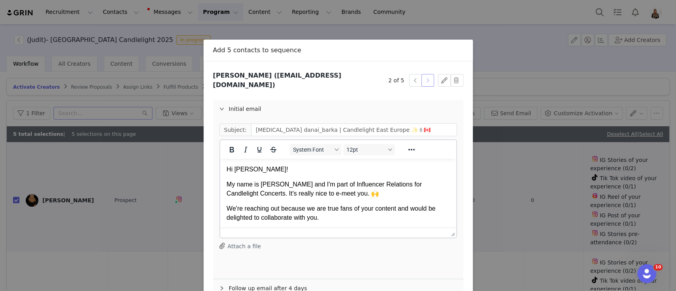
click at [424, 77] on button "button" at bounding box center [428, 80] width 13 height 13
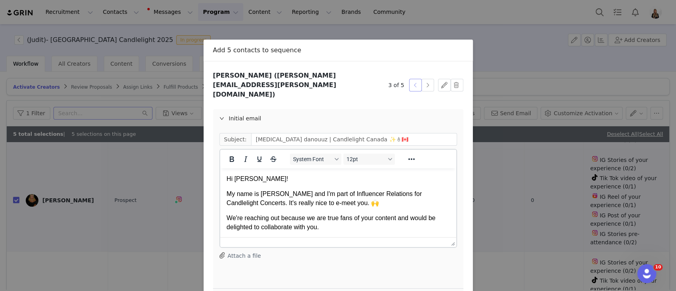
click at [412, 79] on button "button" at bounding box center [415, 85] width 13 height 13
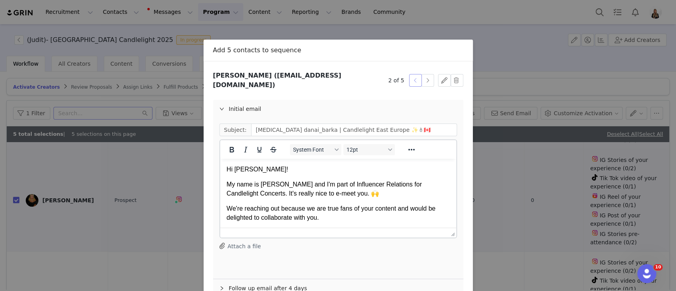
click at [413, 74] on button "button" at bounding box center [415, 80] width 13 height 13
click at [422, 74] on button "button" at bounding box center [428, 80] width 13 height 13
click at [403, 124] on input "Fever x danai_barka | Candlelight East Europe ✨🕯🇨🇦" at bounding box center [354, 130] width 206 height 13
click at [424, 78] on button "button" at bounding box center [428, 80] width 13 height 13
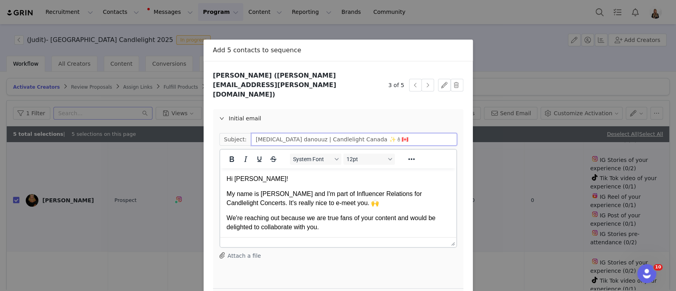
click at [339, 133] on input "Fever x danouuz | Candlelight Canada ✨🕯🇨🇦" at bounding box center [354, 139] width 206 height 13
click at [338, 133] on input "Fever x danouuz | Candlelight Canada ✨🕯🇨🇦" at bounding box center [354, 139] width 206 height 13
click at [379, 133] on input "Fever x danouuz | Candlelight East Europe ✨🕯🇨🇦" at bounding box center [354, 139] width 206 height 13
type input "Fever x danouuz | Candlelight East Europe ✨🕯"
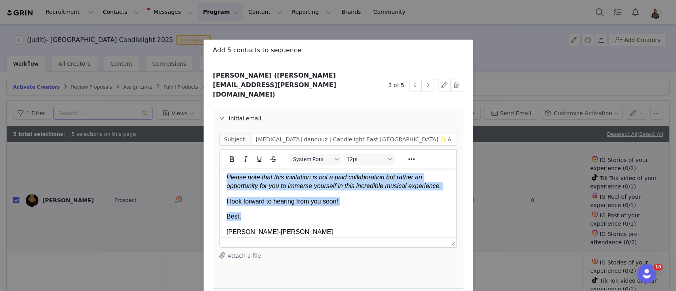
scroll to position [158, 0]
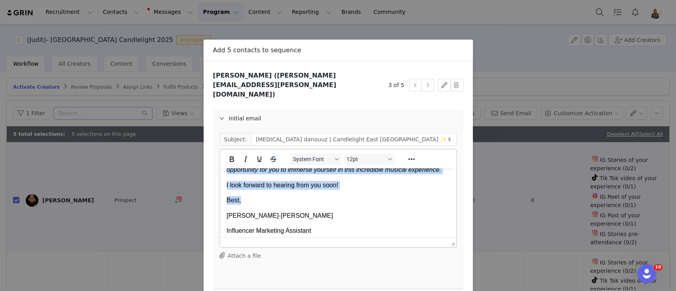
drag, startPoint x: 226, startPoint y: 177, endPoint x: 309, endPoint y: 200, distance: 86.2
click at [309, 200] on body "Hi Danae! My name is Belén and I'm part of Influencer Relations for Candlelight…" at bounding box center [337, 199] width 223 height 366
paste body "Rich Text Area. Press ALT-0 for help."
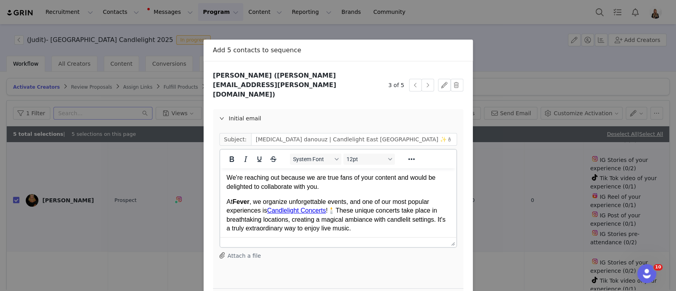
scroll to position [0, 0]
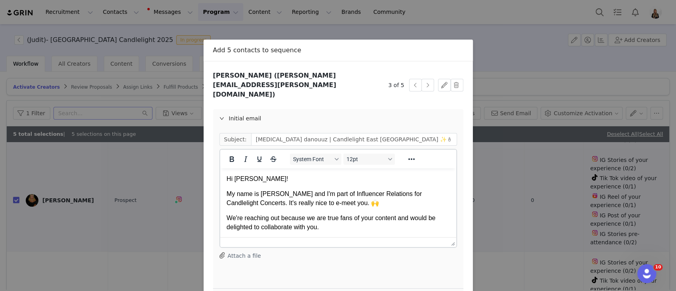
click at [236, 181] on p "Hi Eleni!" at bounding box center [337, 179] width 223 height 9
click at [425, 79] on button "button" at bounding box center [428, 85] width 13 height 13
click at [290, 133] on input "Fever x nutrition_home | Candlelight Canada ✨🕯🇨🇦" at bounding box center [354, 139] width 206 height 13
click at [349, 133] on input "Fever x nutrition_home | Candlelight Canada ✨🕯🇨🇦" at bounding box center [354, 139] width 206 height 13
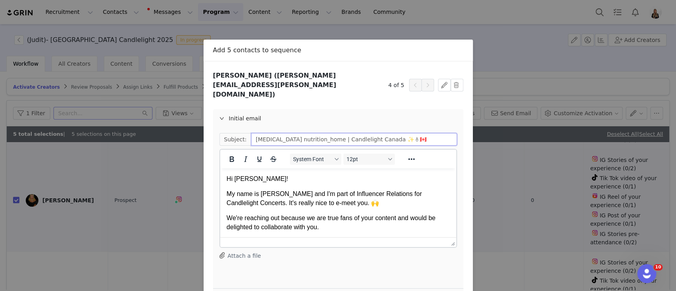
click at [349, 133] on input "Fever x nutrition_home | Candlelight Canada ✨🕯🇨🇦" at bounding box center [354, 139] width 206 height 13
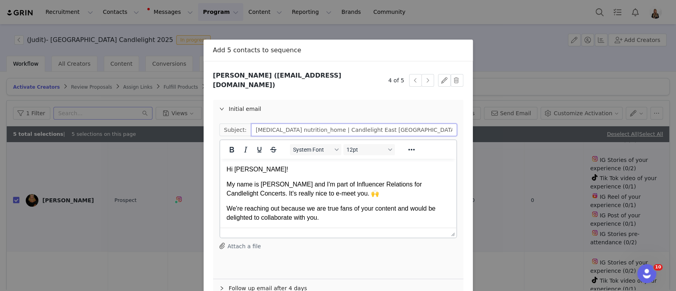
click at [406, 124] on input "Fever x nutrition_home | Candlelight East Europe ✨🕯🇨🇦" at bounding box center [354, 130] width 206 height 13
type input "Fever x nutrition_home | Candlelight East Europe ✨🕯"
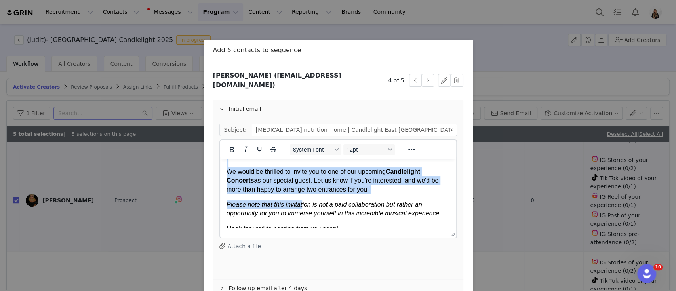
scroll to position [158, 0]
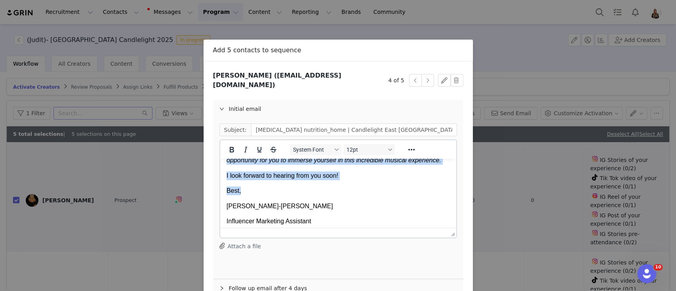
drag, startPoint x: 227, startPoint y: 169, endPoint x: 306, endPoint y: 191, distance: 81.9
click at [306, 191] on body "Hi Alexandra! My name is Belén and I'm part of Influencer Relations for Candlel…" at bounding box center [337, 190] width 223 height 366
paste body "Rich Text Area. Press ALT-0 for help."
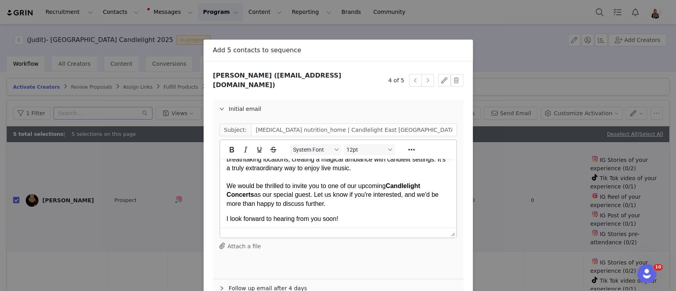
scroll to position [0, 0]
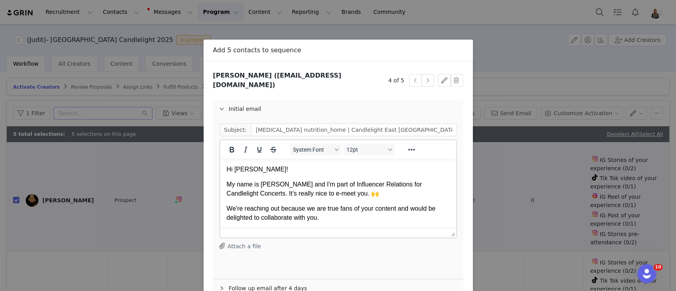
click at [240, 171] on p "Hi Eleni!" at bounding box center [337, 169] width 223 height 9
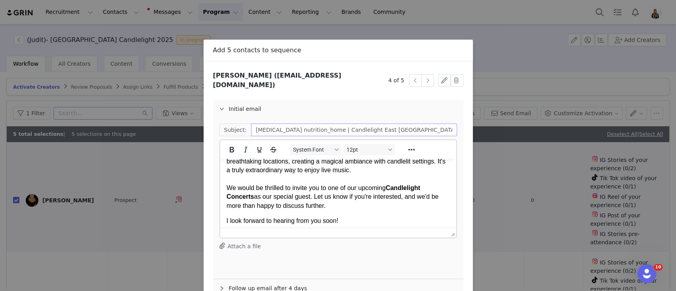
scroll to position [105, 0]
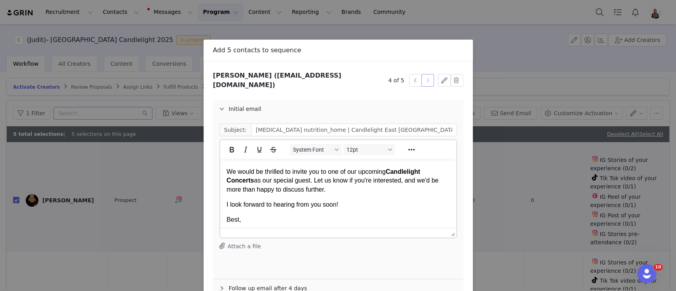
click at [424, 75] on button "button" at bounding box center [428, 80] width 13 height 13
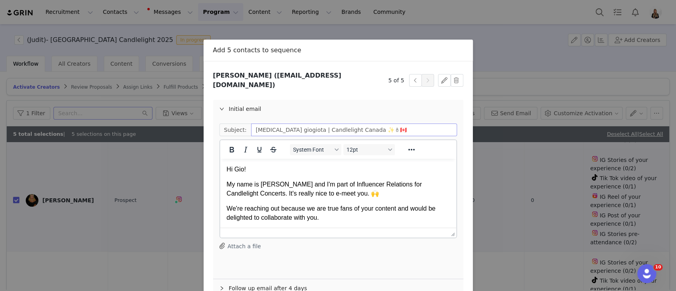
scroll to position [0, 0]
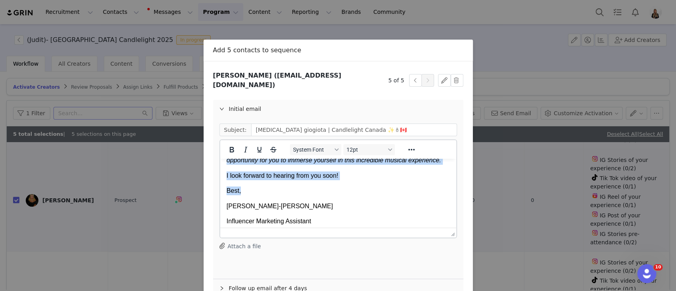
drag, startPoint x: 228, startPoint y: 170, endPoint x: 261, endPoint y: 185, distance: 36.7
click at [261, 185] on body "Hi Gio! My name is Belén and I'm part of Influencer Relations for Candlelight C…" at bounding box center [337, 190] width 223 height 366
paste body "Rich Text Area. Press ALT-0 for help."
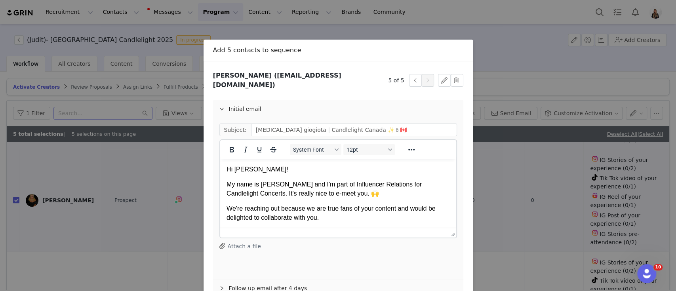
click at [246, 171] on p "Hi Eleni!" at bounding box center [337, 169] width 223 height 9
click at [335, 124] on input "Fever x giogiota | Candlelight Canada ✨🕯🇨🇦" at bounding box center [354, 130] width 206 height 13
click at [398, 124] on input "Fever x giogiota | Candlelight East Europe ✨🕯🇨🇦" at bounding box center [354, 130] width 206 height 13
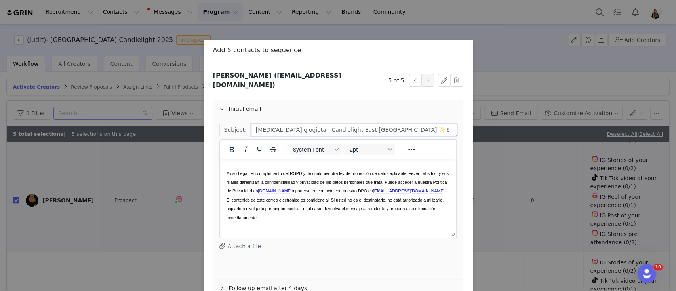
scroll to position [42, 0]
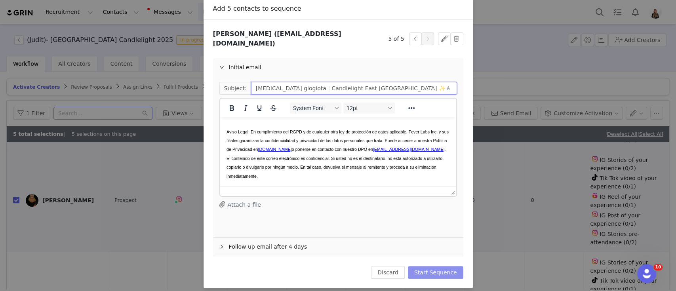
type input "Fever x giogiota | Candlelight East Europe ✨🕯"
click at [426, 266] on button "Start Sequence" at bounding box center [435, 272] width 55 height 13
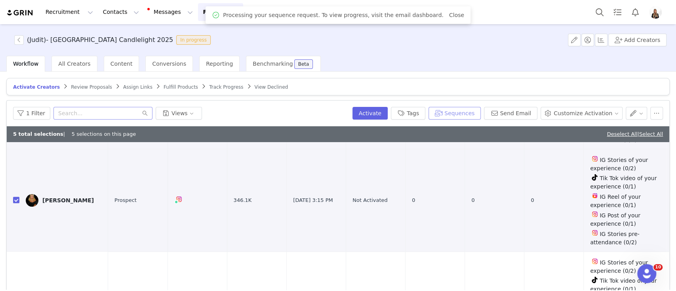
scroll to position [0, 0]
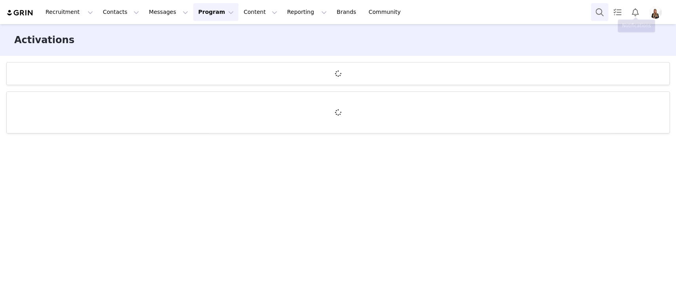
click at [599, 17] on button "Search" at bounding box center [599, 12] width 17 height 18
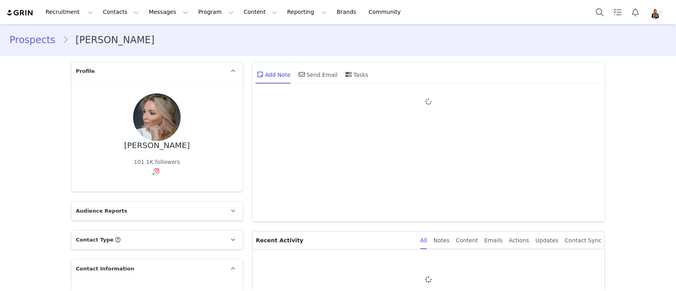
type input "+1 ([GEOGRAPHIC_DATA])"
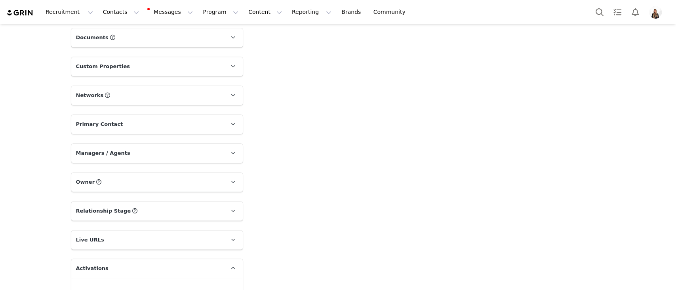
scroll to position [799, 0]
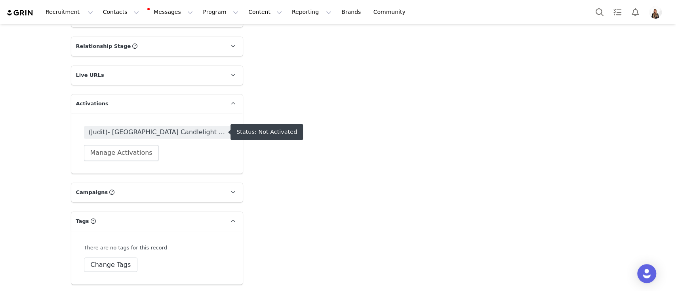
click at [186, 132] on span "(Judit)- [GEOGRAPHIC_DATA] Candlelight 2025" at bounding box center [157, 133] width 137 height 10
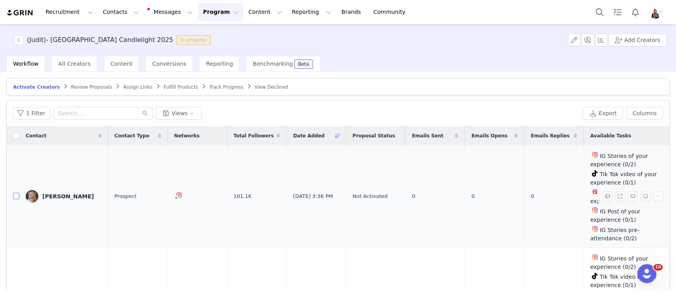
click at [13, 194] on input "checkbox" at bounding box center [16, 196] width 6 height 6
checkbox input "true"
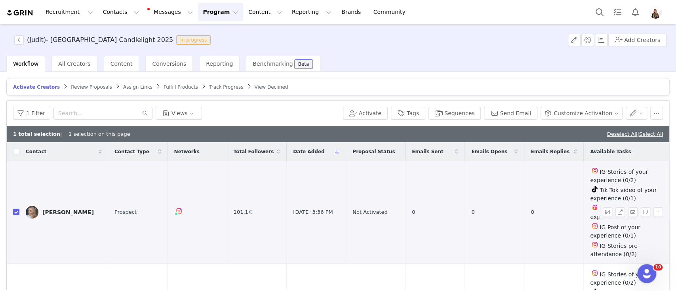
scroll to position [158, 0]
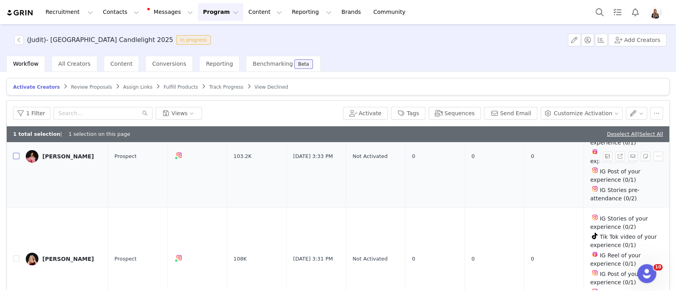
click at [17, 156] on input "checkbox" at bounding box center [16, 156] width 6 height 6
checkbox input "true"
click at [13, 261] on td at bounding box center [13, 259] width 13 height 103
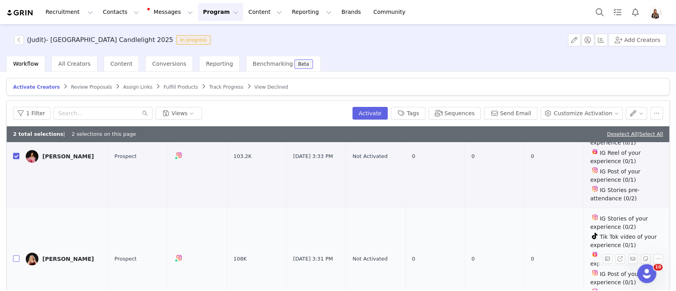
click at [15, 256] on input "checkbox" at bounding box center [16, 259] width 6 height 6
checkbox input "true"
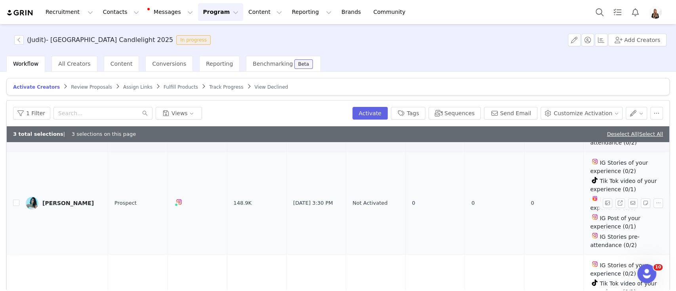
scroll to position [264, 0]
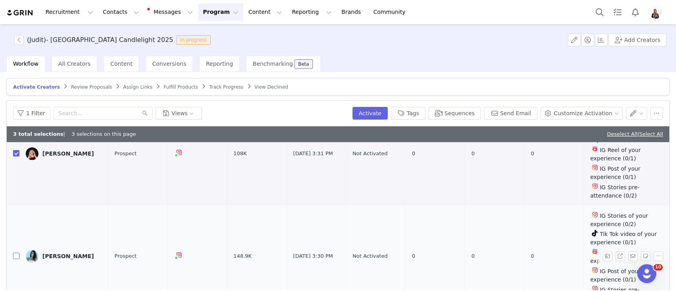
click at [15, 253] on input "checkbox" at bounding box center [16, 256] width 6 height 6
checkbox input "true"
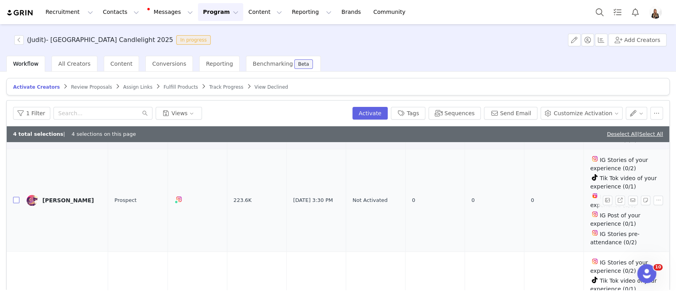
click at [17, 197] on input "checkbox" at bounding box center [16, 200] width 6 height 6
checkbox input "true"
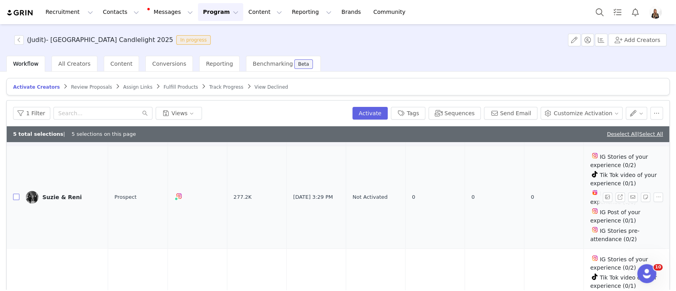
click at [16, 194] on input "checkbox" at bounding box center [16, 197] width 6 height 6
checkbox input "true"
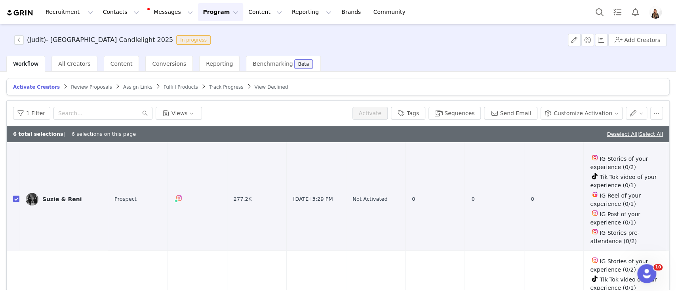
scroll to position [475, 0]
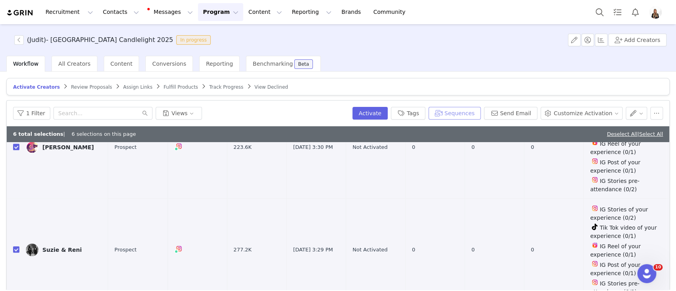
click at [450, 109] on button "Sequences" at bounding box center [455, 113] width 52 height 13
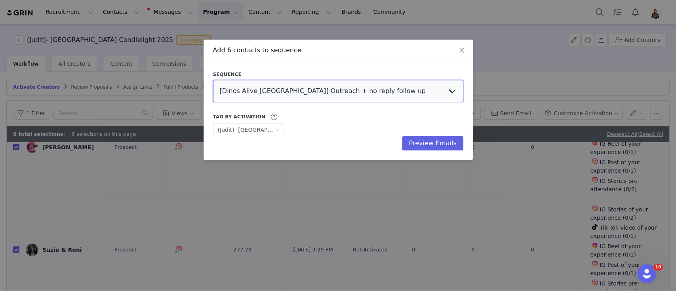
click at [317, 99] on select "[Dinos Alive [GEOGRAPHIC_DATA]] Outreach + no reply follow up [Titanic VR - [GE…" at bounding box center [338, 91] width 250 height 22
select select "046c7814-9da1-480c-9e1b-57549aac3acf"
click at [213, 80] on select "[Dinos Alive [GEOGRAPHIC_DATA]] Outreach + no reply follow up [Titanic VR - [GE…" at bounding box center [338, 91] width 250 height 22
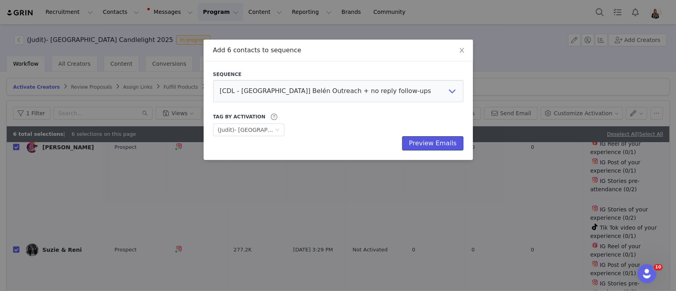
click at [431, 148] on button "Preview Emails" at bounding box center [432, 143] width 61 height 14
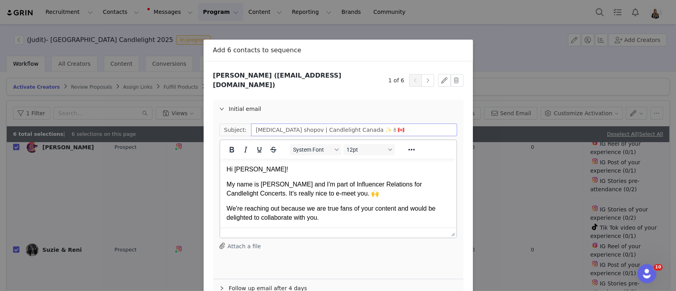
scroll to position [0, 0]
click at [320, 124] on input "[MEDICAL_DATA] shopov | Candlelight Canada ✨🕯🇨🇦" at bounding box center [354, 130] width 206 height 13
click at [403, 124] on input "[MEDICAL_DATA] shopov | Candlelight East [GEOGRAPHIC_DATA]✨🕯🇨🇦" at bounding box center [354, 130] width 206 height 13
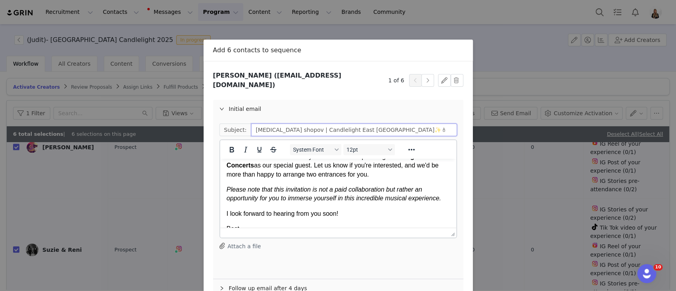
scroll to position [105, 0]
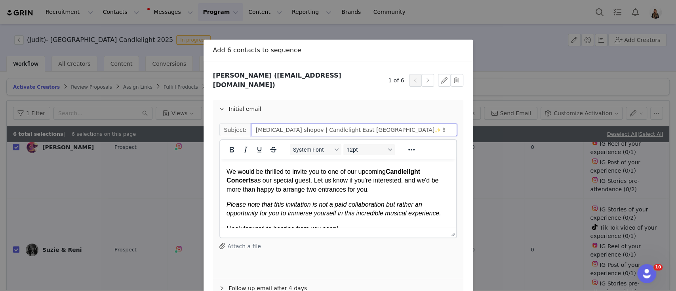
type input "[MEDICAL_DATA] shopov | Candlelight East [GEOGRAPHIC_DATA]✨🕯"
click at [250, 212] on em "Please note that this invitation is not a paid collaboration but rather an oppo…" at bounding box center [333, 208] width 215 height 15
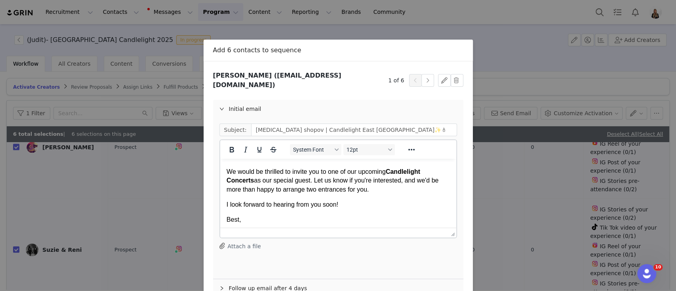
drag, startPoint x: 411, startPoint y: 193, endPoint x: 284, endPoint y: 190, distance: 127.6
click at [284, 190] on p "At Fever , we organize unforgettable events, and one of our most popular experi…" at bounding box center [337, 158] width 223 height 71
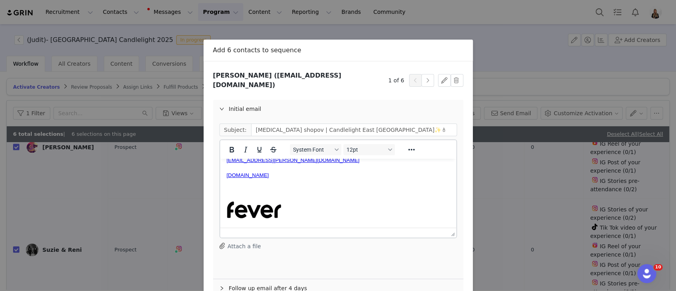
scroll to position [0, 0]
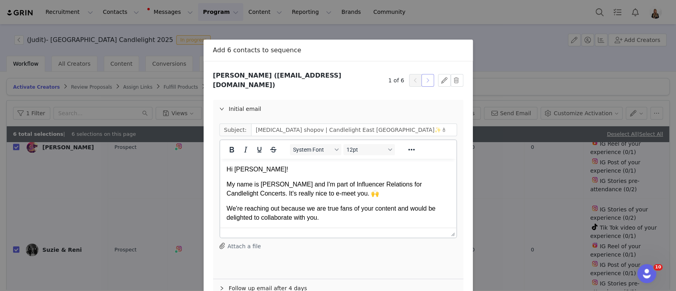
click at [422, 80] on button "button" at bounding box center [428, 80] width 13 height 13
click at [343, 124] on input "[MEDICAL_DATA] valerieyordanova | Candlelight Canada ✨🕯🇨🇦" at bounding box center [354, 130] width 206 height 13
click at [342, 124] on input "[MEDICAL_DATA] valerieyordanova | Candlelight Canada ✨🕯🇨🇦" at bounding box center [354, 130] width 206 height 13
click at [397, 124] on input "[MEDICAL_DATA] valerieyordanova | Candlelight East [GEOGRAPHIC_DATA]✨🕯🇨🇦" at bounding box center [354, 130] width 206 height 13
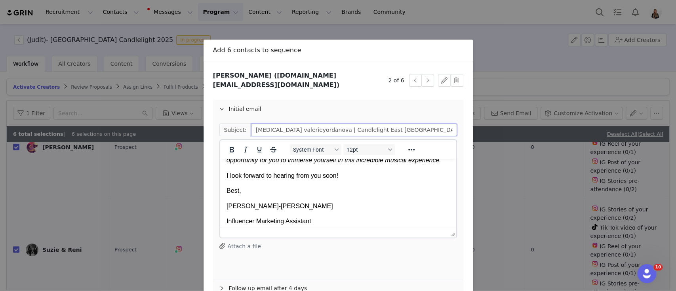
scroll to position [105, 0]
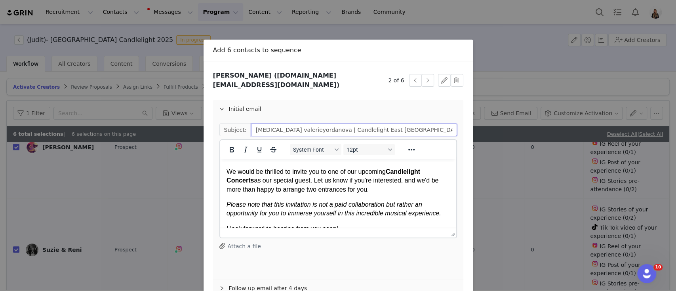
type input "[MEDICAL_DATA] valerieyordanova | Candlelight East [GEOGRAPHIC_DATA]✨🕯"
click at [300, 210] on em "Please note that this invitation is not a paid collaboration but rather an oppo…" at bounding box center [333, 208] width 215 height 15
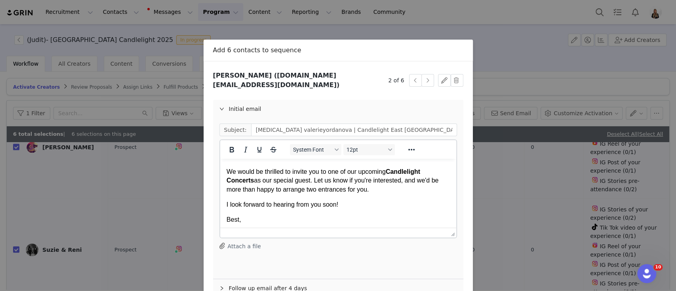
click at [383, 190] on p "At Fever , we organize unforgettable events, and one of our most popular experi…" at bounding box center [337, 158] width 223 height 71
drag, startPoint x: 374, startPoint y: 190, endPoint x: 282, endPoint y: 186, distance: 92.4
click at [282, 186] on p "At Fever , we organize unforgettable events, and one of our most popular experi…" at bounding box center [337, 158] width 223 height 71
click at [422, 76] on button "button" at bounding box center [428, 80] width 13 height 13
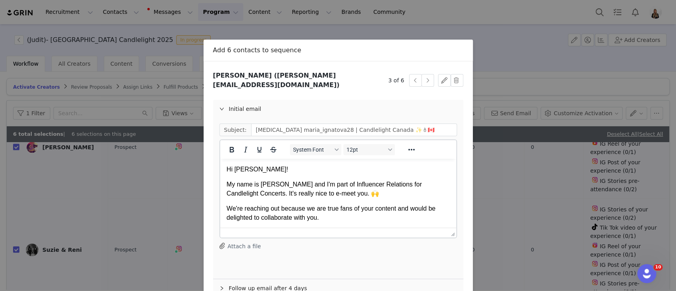
scroll to position [0, 0]
click at [355, 124] on input "[MEDICAL_DATA] maria_ignatova28 | Candlelight Canada ✨🕯🇨🇦" at bounding box center [354, 130] width 206 height 13
click at [400, 128] on input "[MEDICAL_DATA] maria_ignatova28 | Candlelight East [GEOGRAPHIC_DATA]✨🕯🇨🇦" at bounding box center [354, 130] width 206 height 13
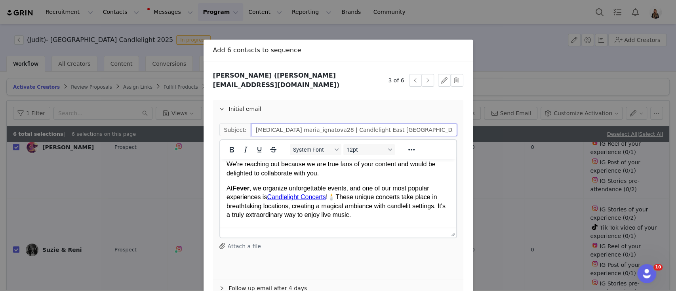
scroll to position [105, 0]
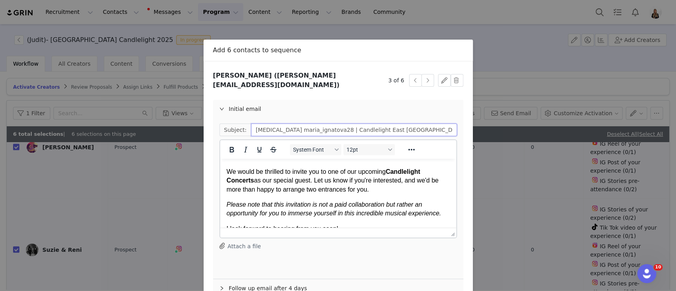
type input "[MEDICAL_DATA] maria_ignatova28 | Candlelight East [GEOGRAPHIC_DATA]✨🕯"
click at [332, 205] on em "Please note that this invitation is not a paid collaboration but rather an oppo…" at bounding box center [333, 208] width 215 height 15
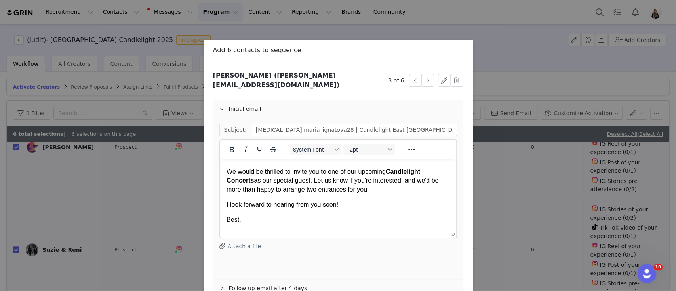
drag, startPoint x: 393, startPoint y: 188, endPoint x: 284, endPoint y: 193, distance: 109.0
click at [284, 193] on p "At Fever , we organize unforgettable events, and one of our most popular experi…" at bounding box center [337, 158] width 223 height 71
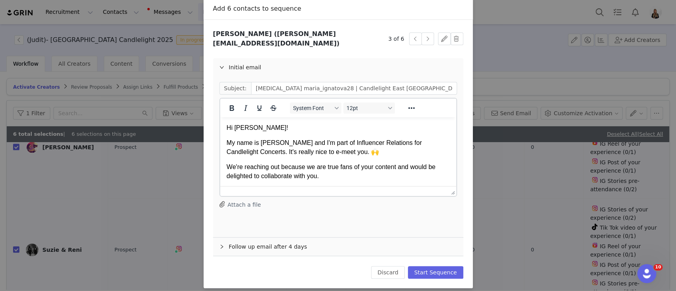
scroll to position [0, 0]
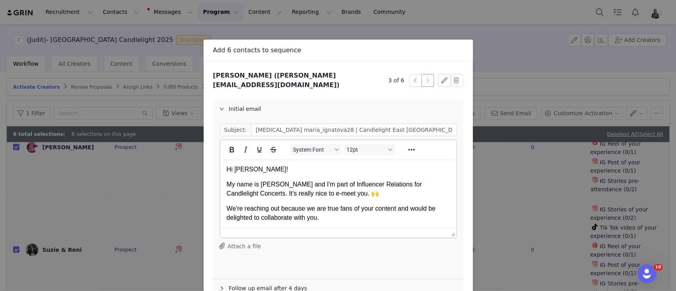
click at [427, 75] on button "button" at bounding box center [428, 80] width 13 height 13
click at [334, 124] on input "[MEDICAL_DATA] suzieandreni | Candlelight Canada ✨🕯🇨🇦" at bounding box center [354, 130] width 206 height 13
click at [389, 124] on input "[MEDICAL_DATA] suzieandreni | Candlelight East [GEOGRAPHIC_DATA] ✨🕯🇨🇦" at bounding box center [354, 130] width 206 height 13
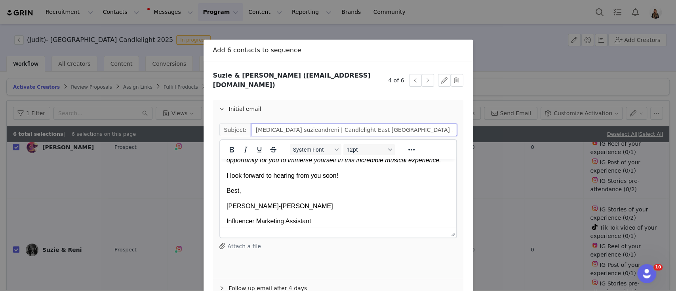
scroll to position [105, 0]
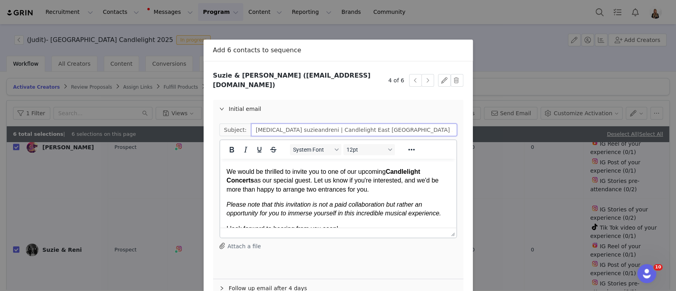
type input "[MEDICAL_DATA] suzieandreni | Candlelight East [GEOGRAPHIC_DATA] ✨🕯"
click at [290, 207] on em "Please note that this invitation is not a paid collaboration but rather an oppo…" at bounding box center [333, 208] width 215 height 15
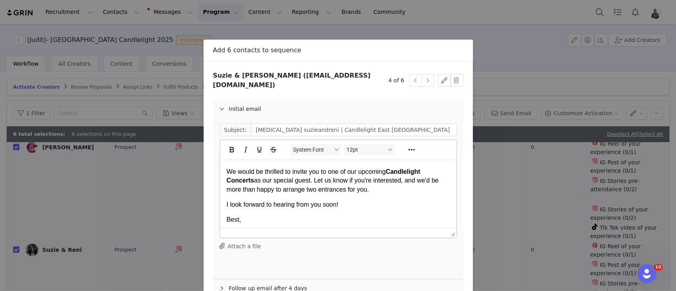
drag, startPoint x: 381, startPoint y: 192, endPoint x: 281, endPoint y: 190, distance: 99.9
click at [281, 190] on p "At Fever , we organize unforgettable events, and one of our most popular experi…" at bounding box center [337, 158] width 223 height 71
click at [422, 75] on button "button" at bounding box center [428, 80] width 13 height 13
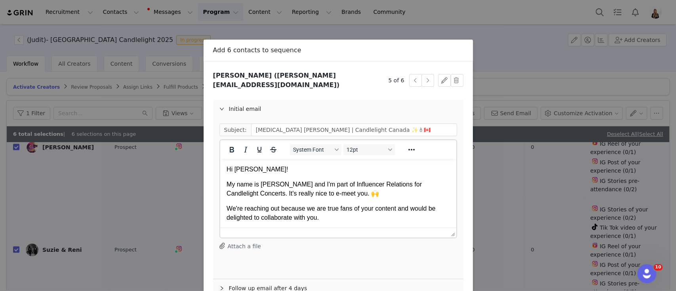
scroll to position [0, 0]
click at [345, 125] on input "[MEDICAL_DATA] [PERSON_NAME] | Candlelight Canada ✨🕯🇨🇦" at bounding box center [354, 130] width 206 height 13
click at [392, 124] on input "[MEDICAL_DATA] [PERSON_NAME] | Candlelight East [GEOGRAPHIC_DATA] ✨🕯🇨🇦" at bounding box center [354, 130] width 206 height 13
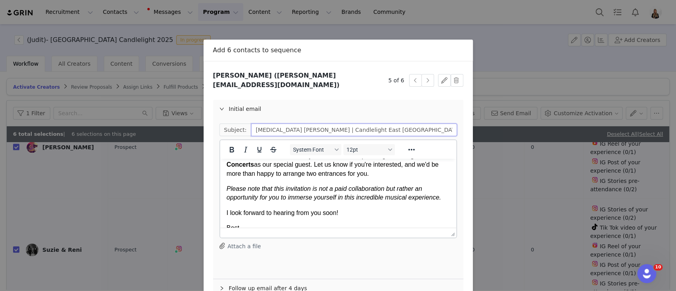
scroll to position [105, 0]
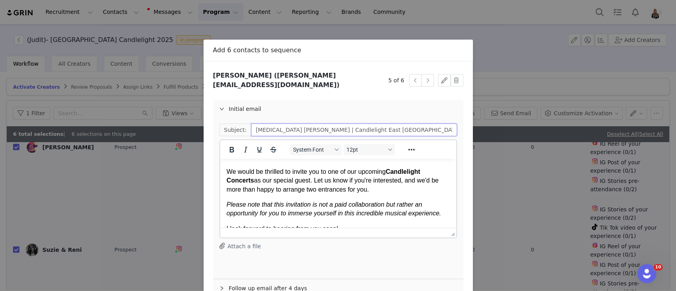
type input "[MEDICAL_DATA] [PERSON_NAME] | Candlelight East [GEOGRAPHIC_DATA] ✨🕯"
click at [372, 210] on em "Please note that this invitation is not a paid collaboration but rather an oppo…" at bounding box center [333, 208] width 215 height 15
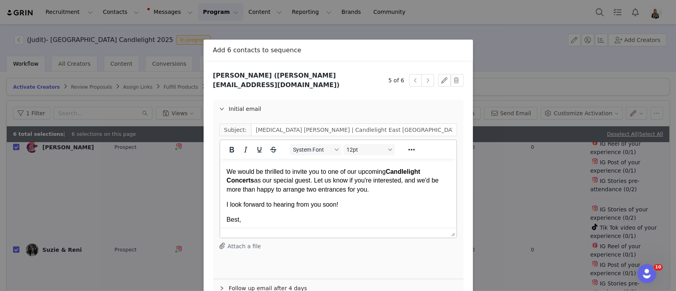
drag, startPoint x: 369, startPoint y: 192, endPoint x: 284, endPoint y: 188, distance: 84.5
click at [284, 188] on p "At Fever , we organize unforgettable events, and one of our most popular experi…" at bounding box center [337, 158] width 223 height 71
click at [424, 78] on button "button" at bounding box center [428, 80] width 13 height 13
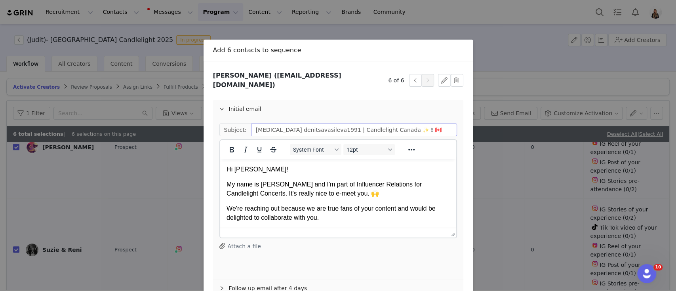
scroll to position [0, 0]
click at [353, 124] on input "[MEDICAL_DATA] denitsavasileva1991 | Candlelight Canada ✨🕯🇨🇦" at bounding box center [354, 130] width 206 height 13
click at [403, 124] on input "[MEDICAL_DATA] denitsavasileva1991 | Candlelight East Europe✨🕯🇨🇦" at bounding box center [354, 130] width 206 height 13
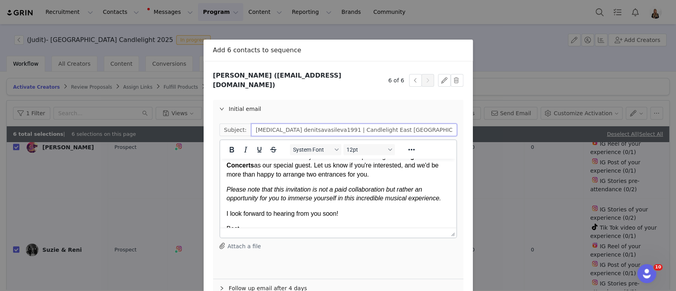
scroll to position [105, 0]
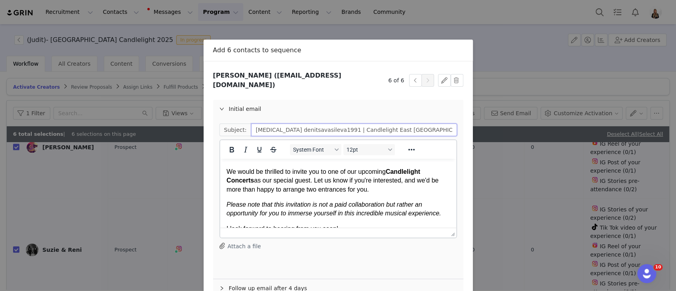
type input "[MEDICAL_DATA] denitsavasileva1991 | Candlelight East [GEOGRAPHIC_DATA]✨🕯"
click at [324, 205] on em "Please note that this invitation is not a paid collaboration but rather an oppo…" at bounding box center [333, 208] width 215 height 15
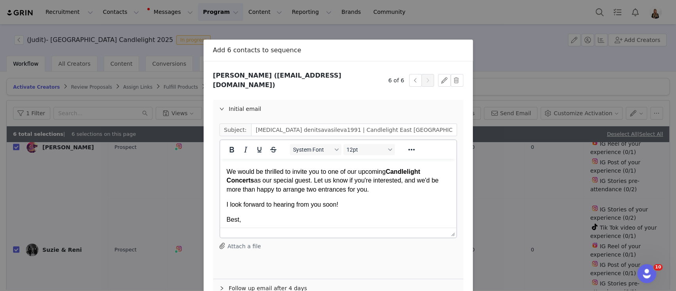
drag, startPoint x: 371, startPoint y: 189, endPoint x: 284, endPoint y: 190, distance: 86.8
click at [284, 190] on p "At Fever , we organize unforgettable events, and one of our most popular experi…" at bounding box center [337, 158] width 223 height 71
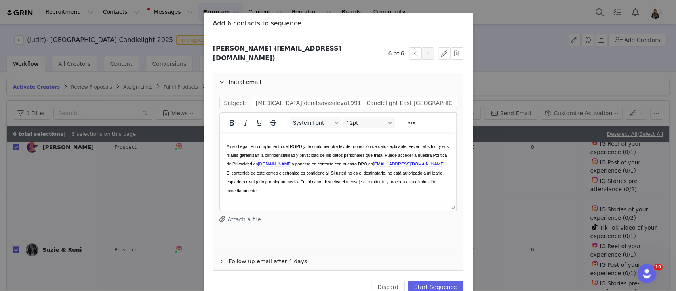
scroll to position [42, 0]
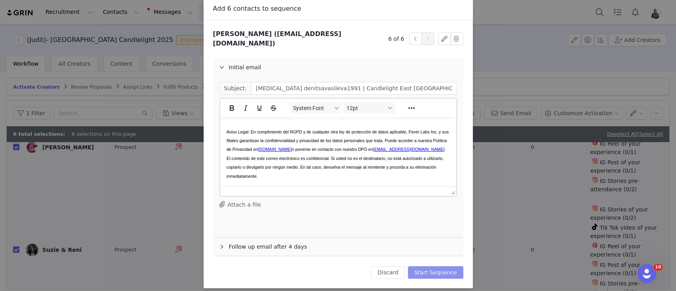
click at [422, 266] on button "Start Sequence" at bounding box center [435, 272] width 55 height 13
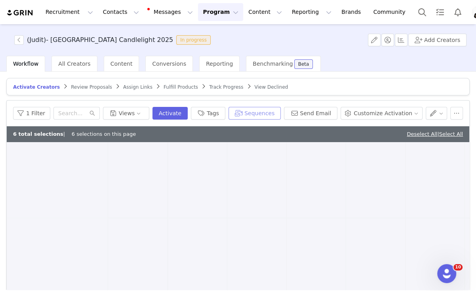
scroll to position [665, 0]
